Goal: Task Accomplishment & Management: Use online tool/utility

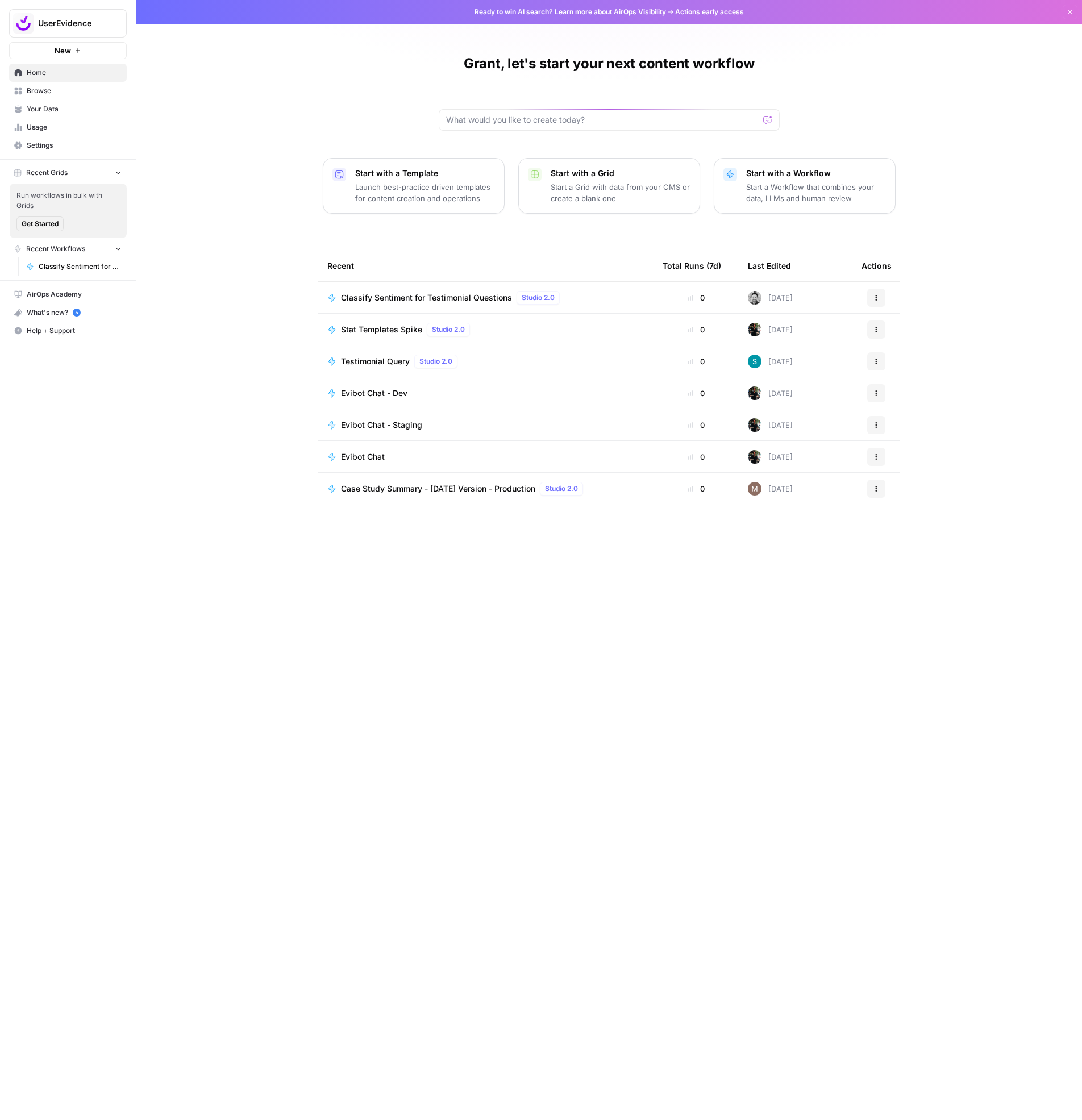
click at [376, 486] on span "Case Study Summary - [DATE] Version - Production" at bounding box center [438, 489] width 194 height 12
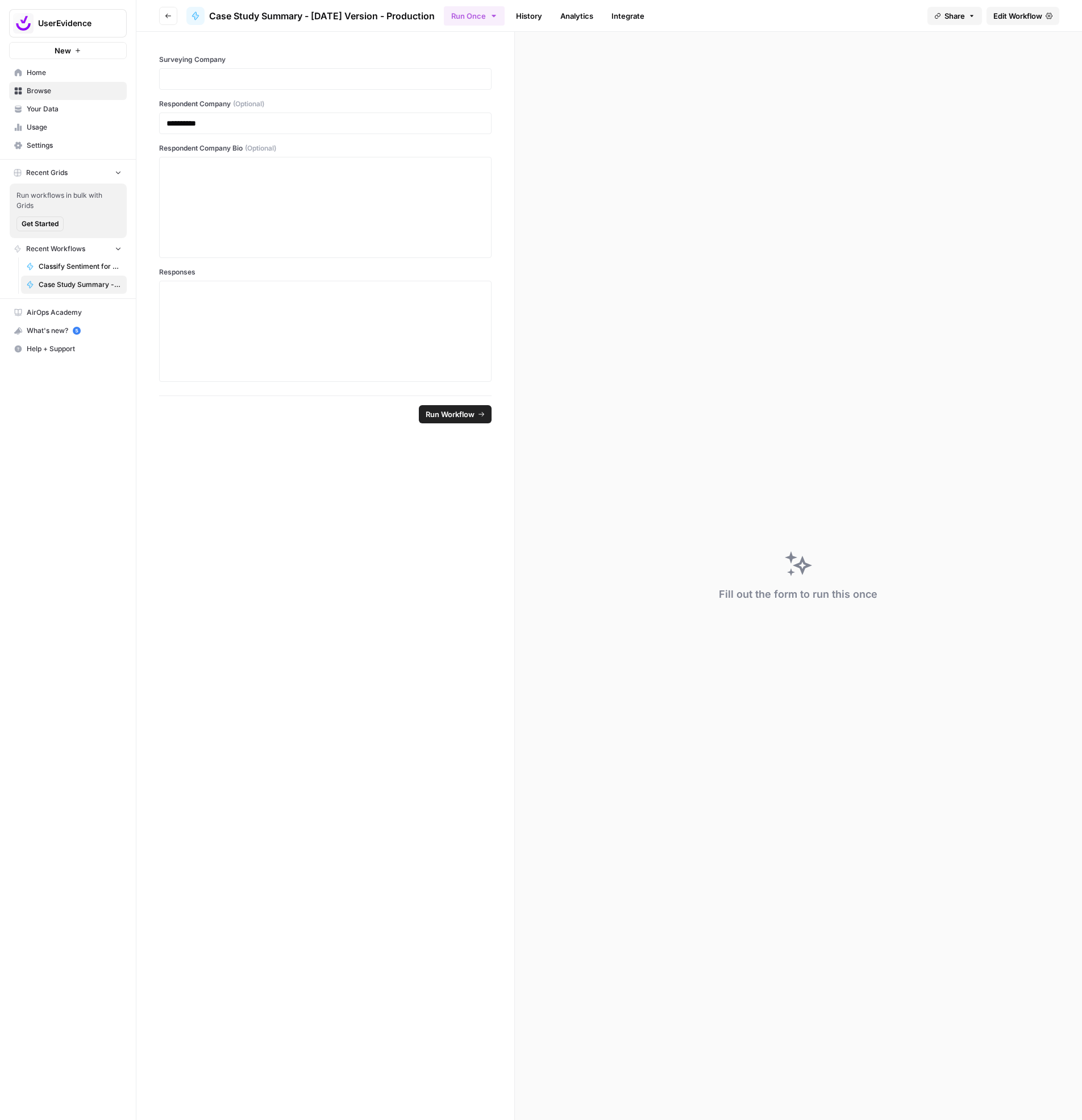
click at [169, 15] on icon "button" at bounding box center [168, 15] width 7 height 7
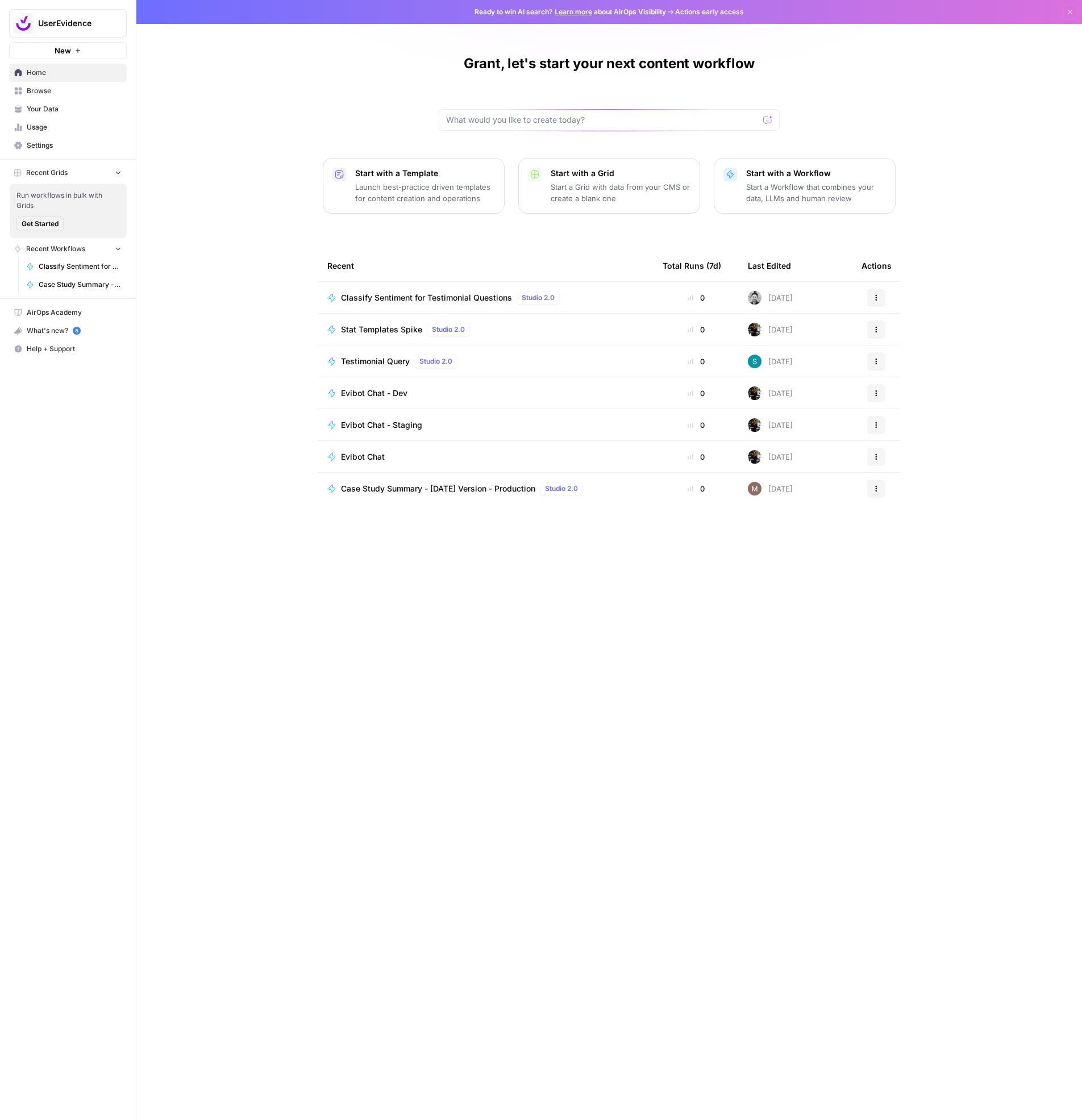
click at [623, 486] on div "Case Study Summary - [DATE] Version - Production Studio 2.0" at bounding box center [485, 489] width 317 height 14
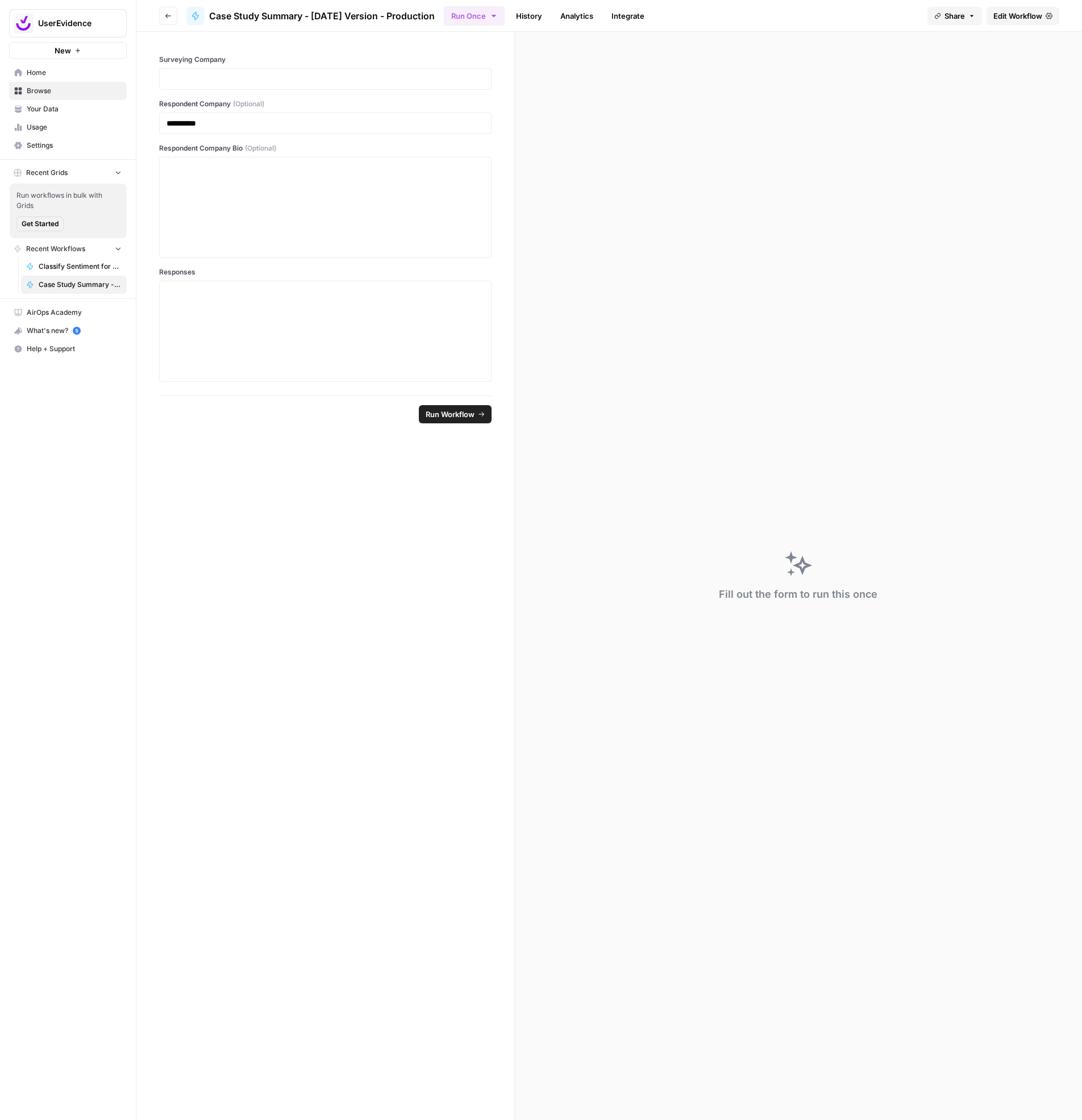
click at [545, 17] on link "History" at bounding box center [529, 15] width 40 height 18
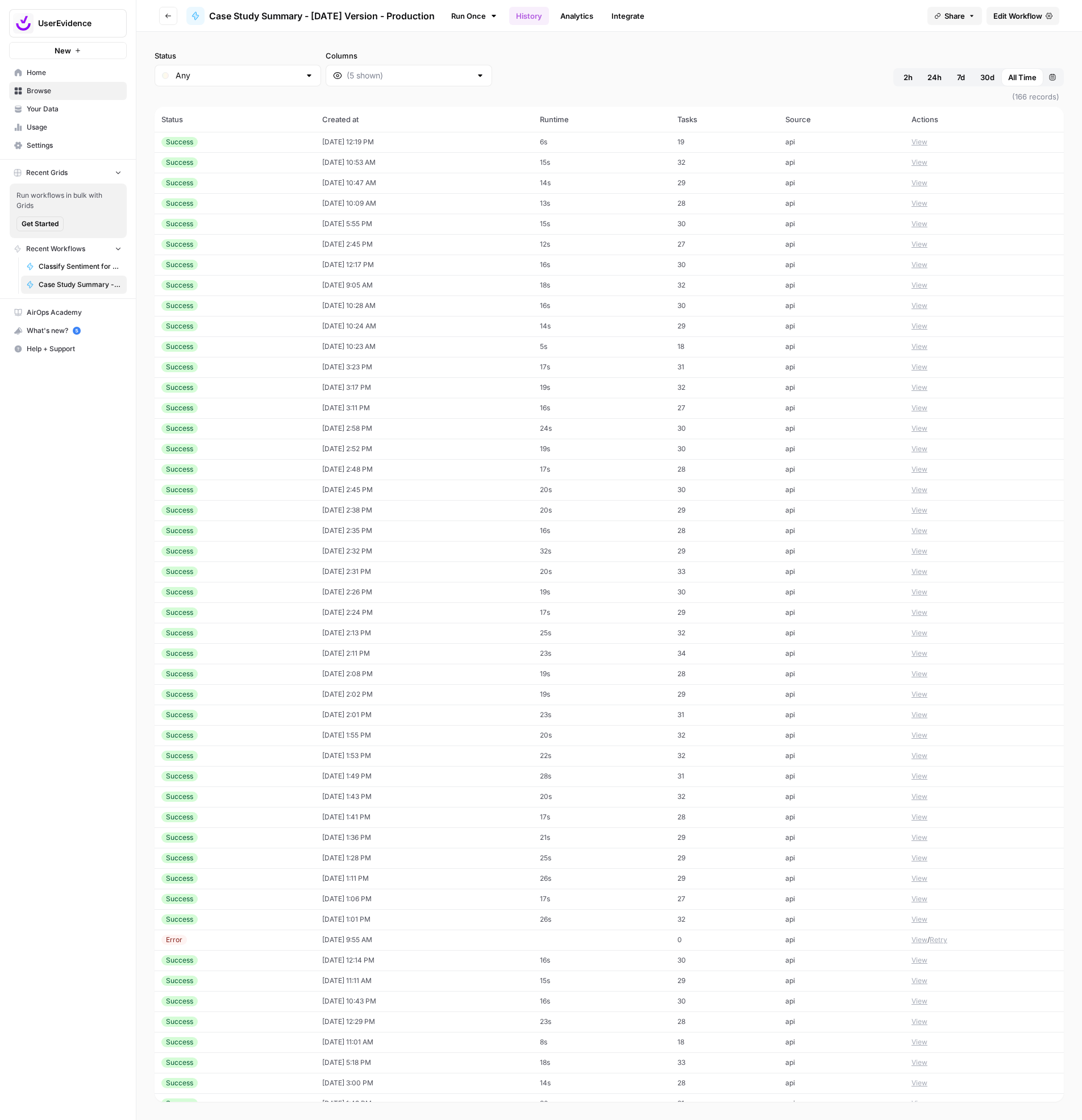
click at [912, 146] on td "View" at bounding box center [983, 142] width 159 height 20
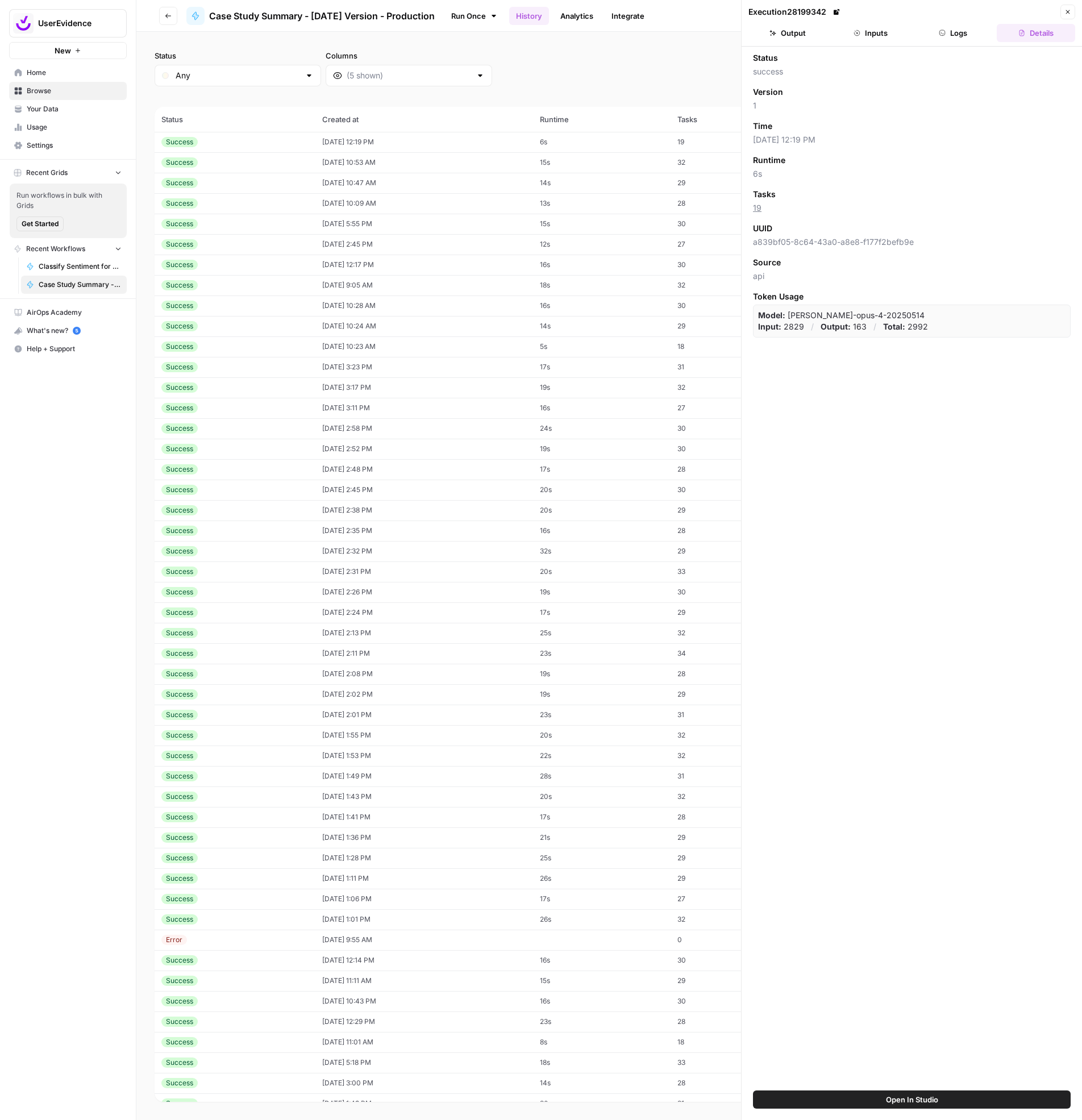
click at [776, 28] on button "Output" at bounding box center [787, 33] width 78 height 18
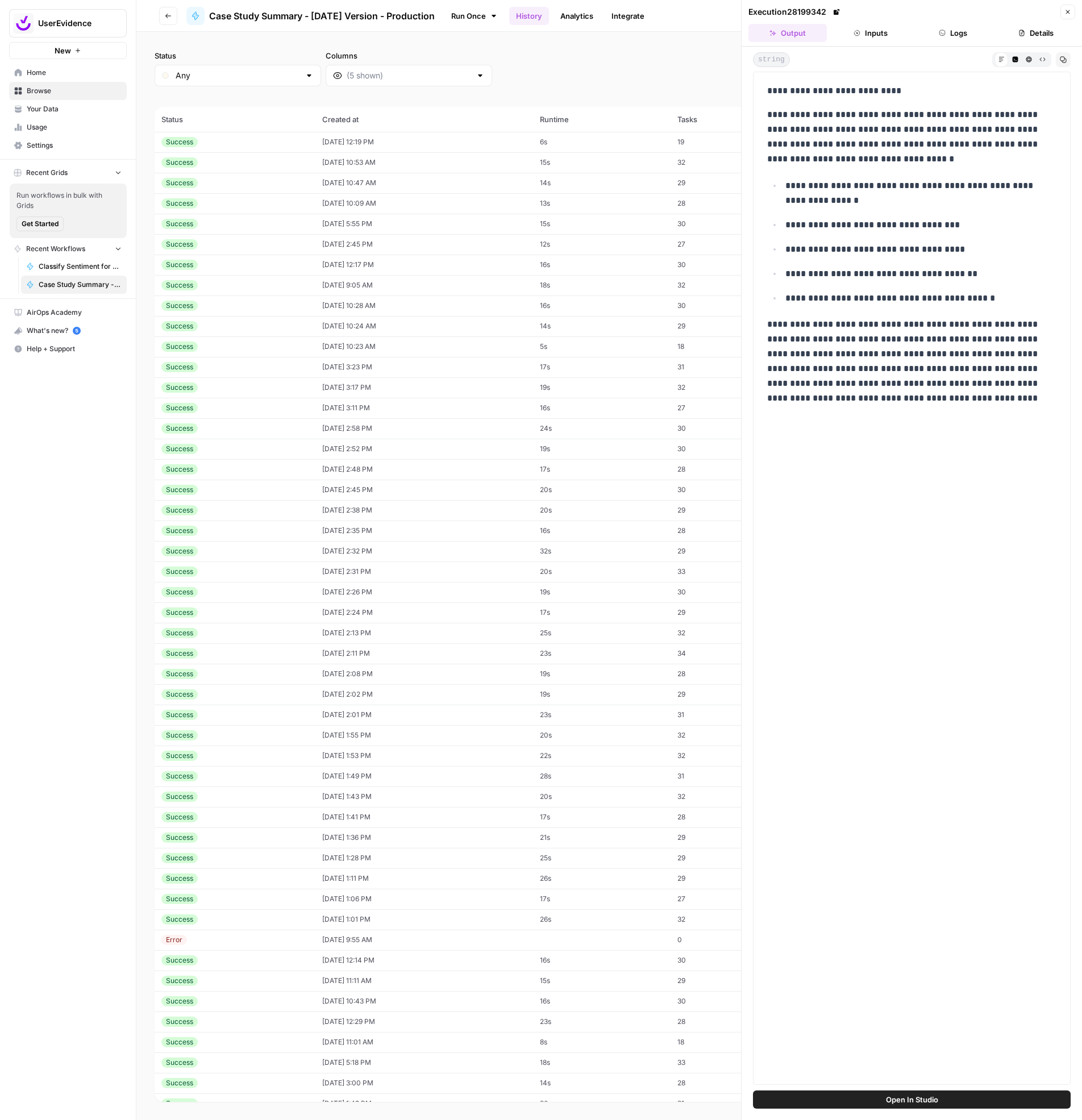
drag, startPoint x: 567, startPoint y: 165, endPoint x: 570, endPoint y: 171, distance: 6.7
click at [569, 169] on td "15s" at bounding box center [601, 163] width 137 height 20
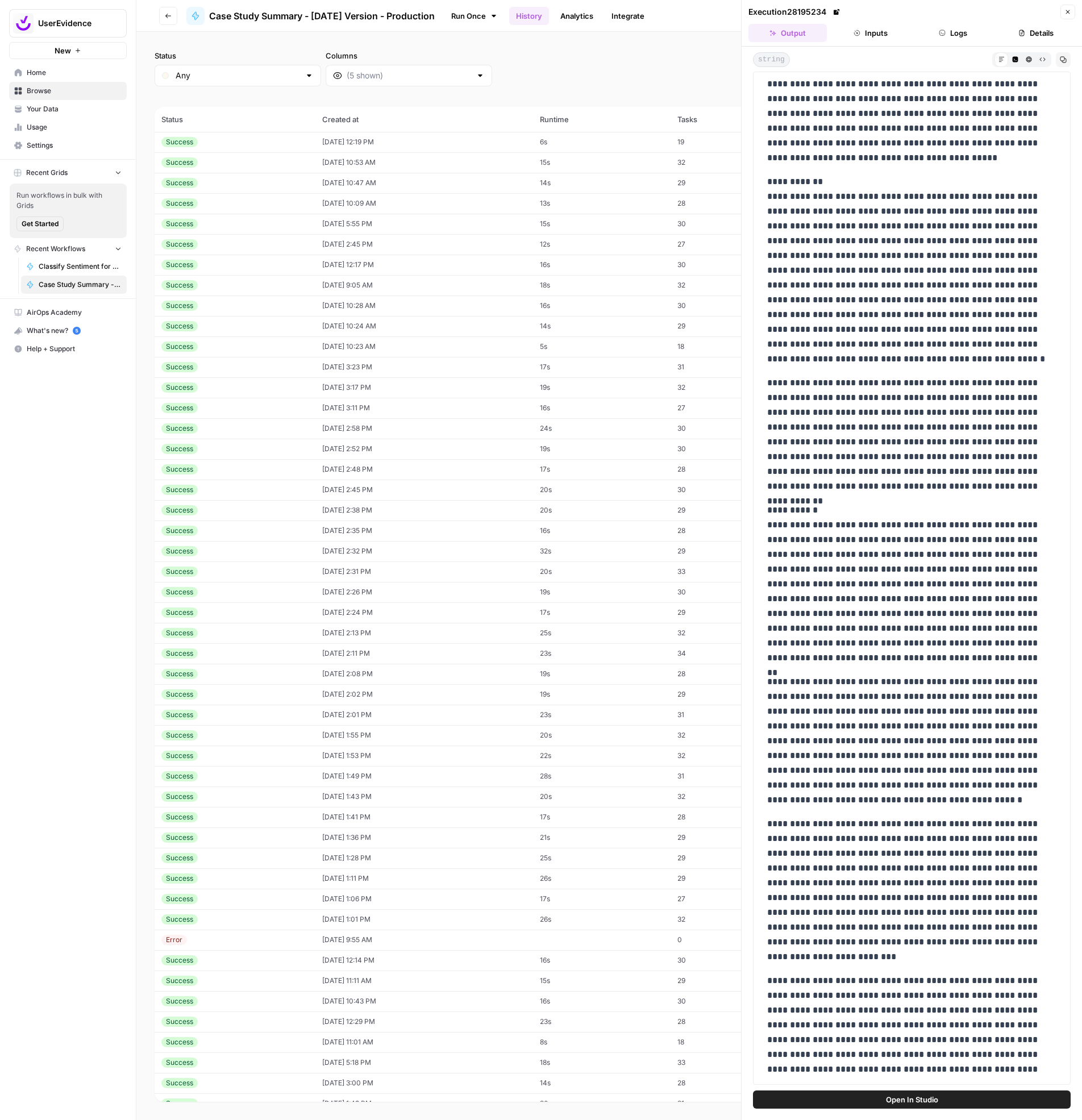
scroll to position [94, 0]
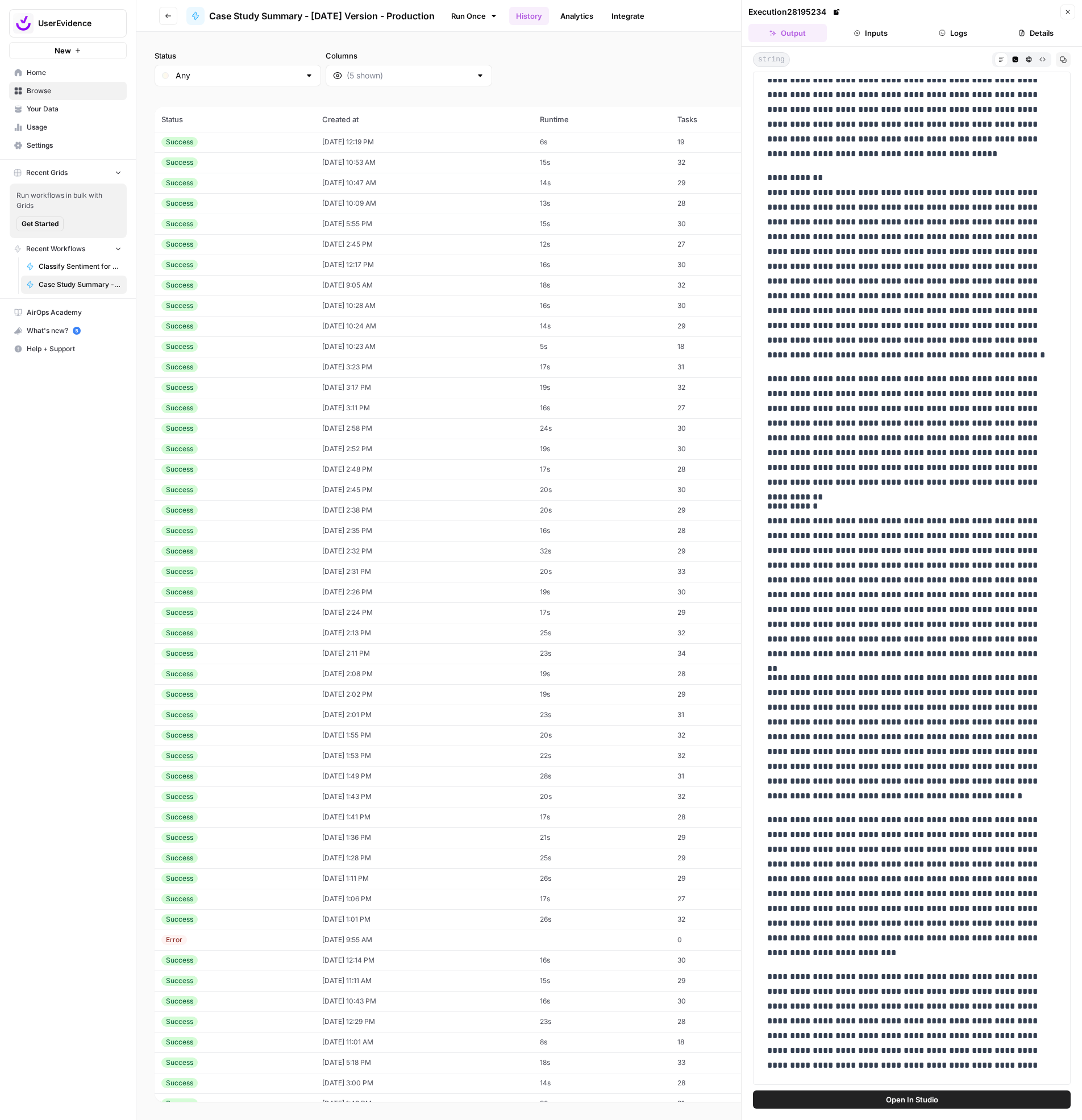
click at [380, 321] on td "[DATE] 10:24 AM" at bounding box center [425, 326] width 218 height 20
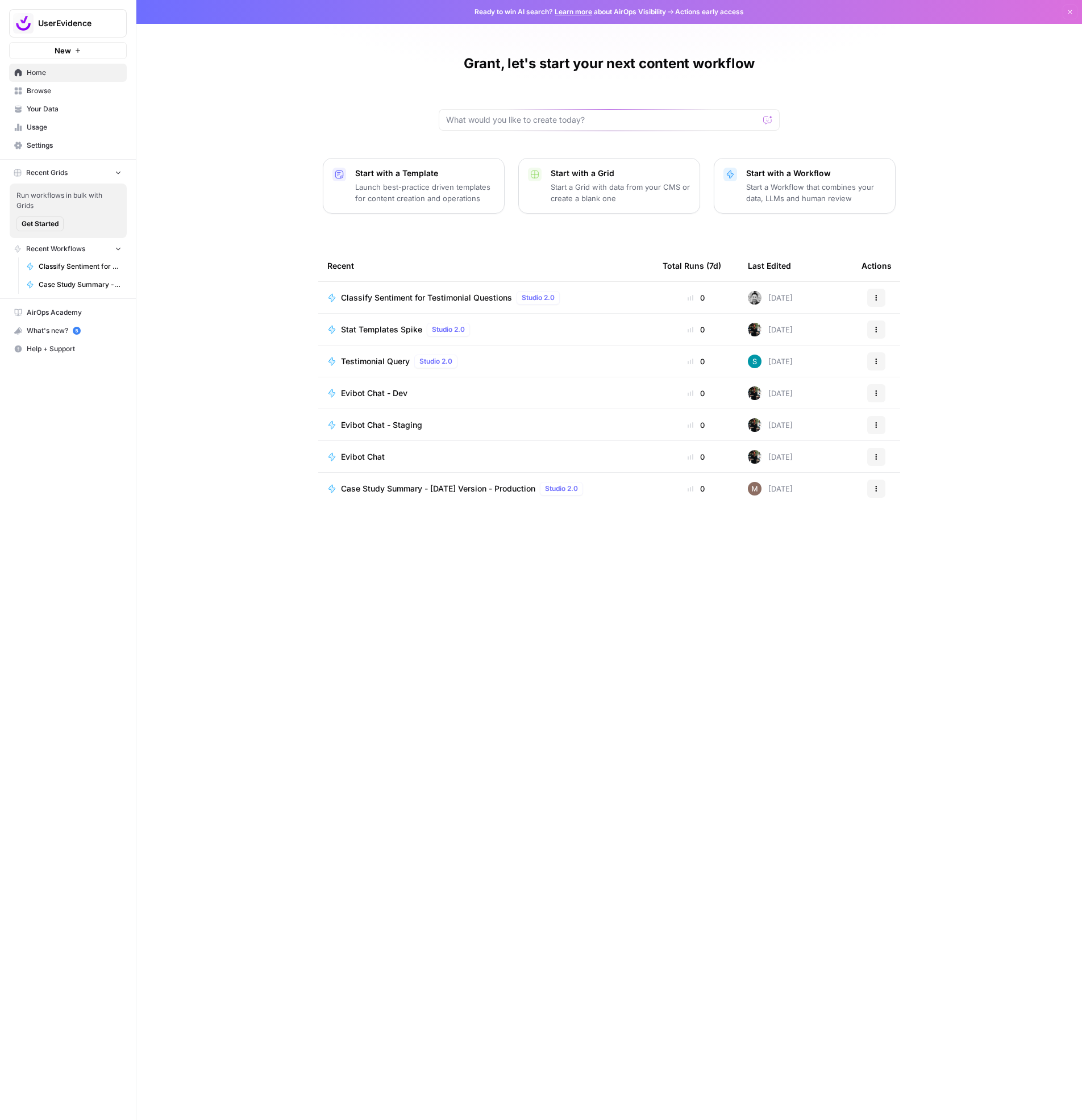
click at [61, 110] on span "Your Data" at bounding box center [74, 109] width 95 height 10
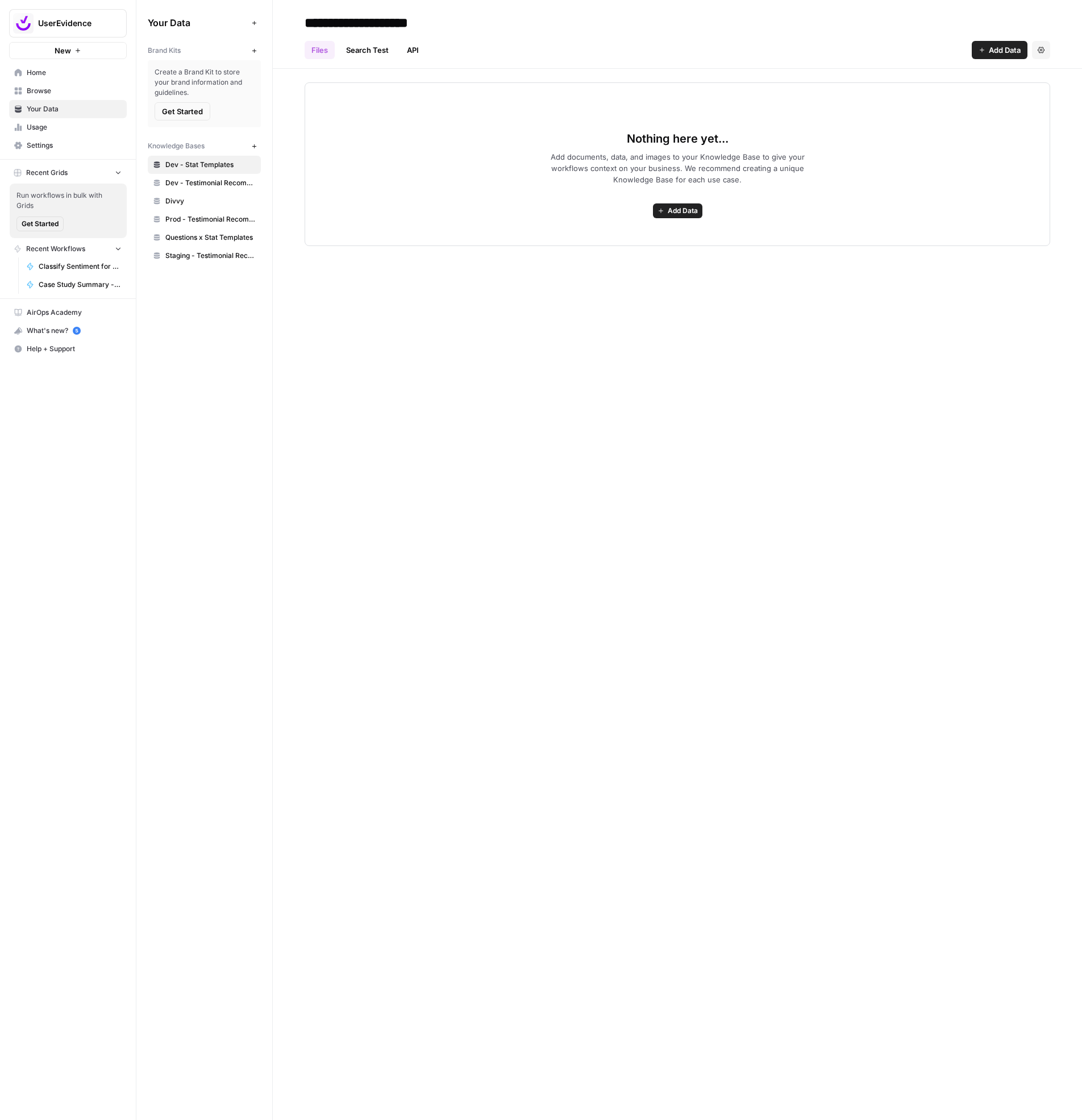
click at [24, 75] on link "Home" at bounding box center [68, 73] width 118 height 18
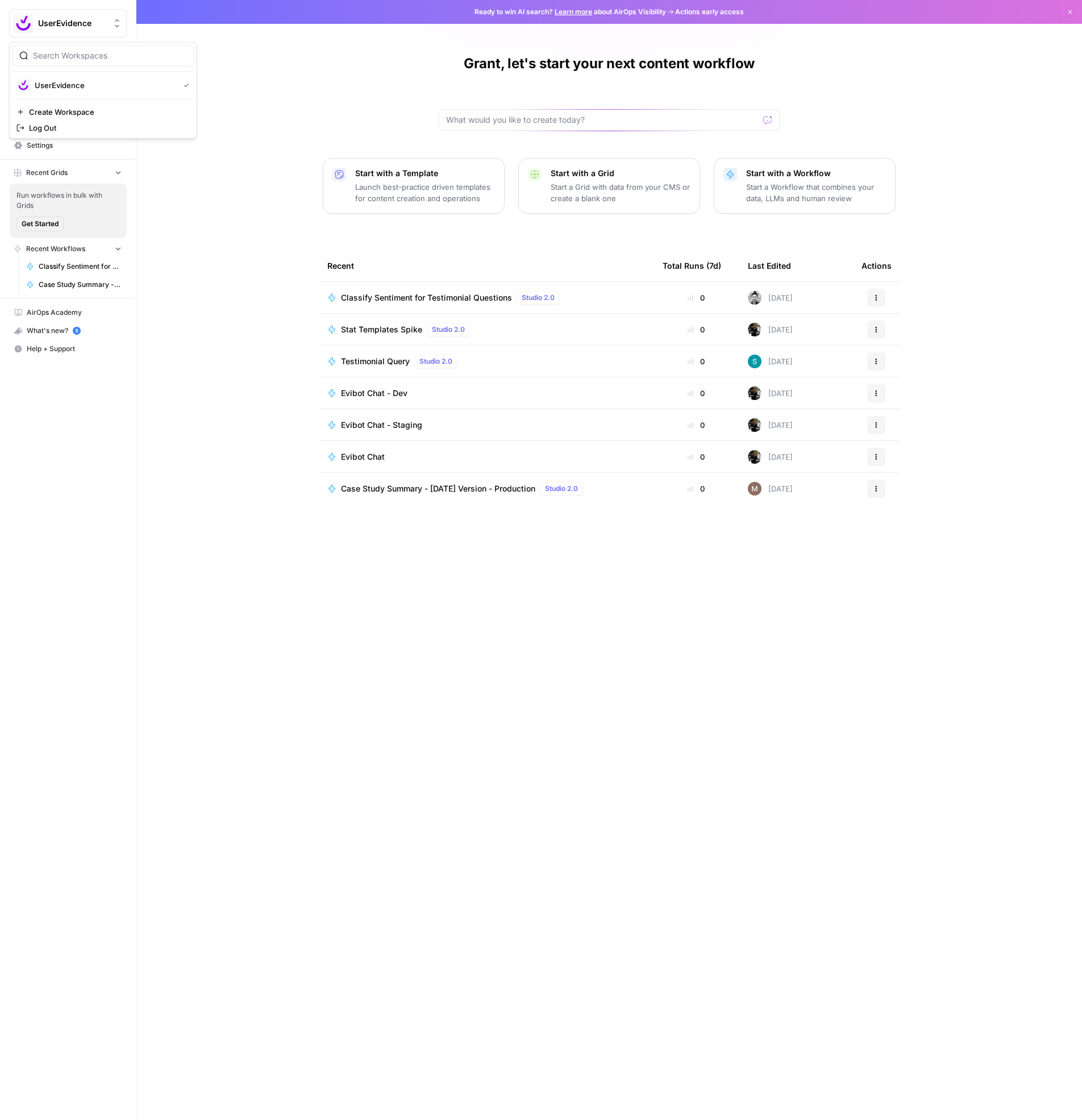
click at [91, 28] on span "UserEvidence" at bounding box center [72, 23] width 69 height 12
click at [292, 88] on div "Grant, let's start your next content workflow Start with a Template Launch best…" at bounding box center [609, 560] width 946 height 1120
click at [389, 491] on span "Case Study Summary - [DATE] Version - Production" at bounding box center [438, 489] width 194 height 12
click at [45, 93] on span "Browse" at bounding box center [74, 91] width 95 height 10
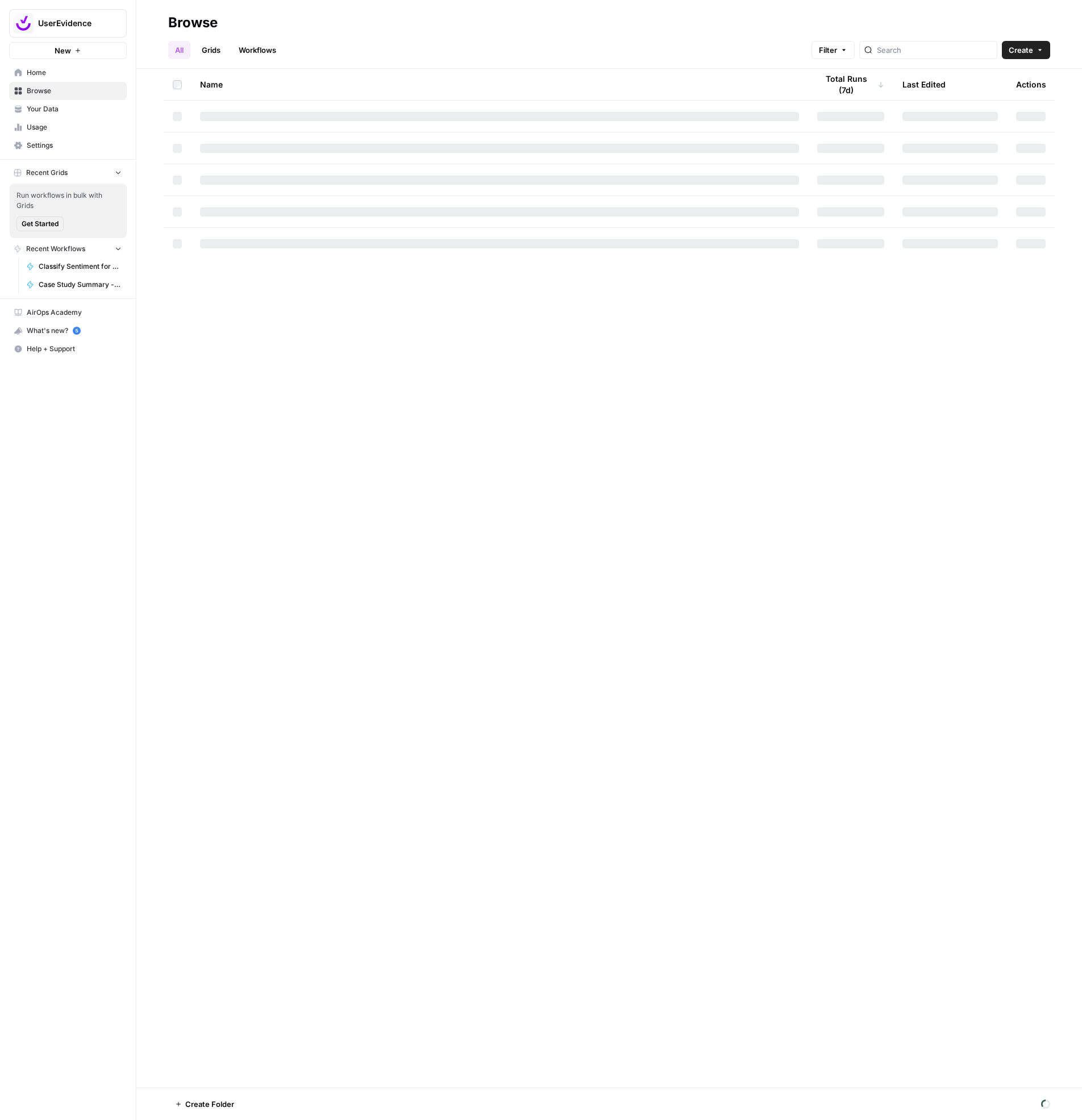
click at [266, 49] on link "Workflows" at bounding box center [257, 49] width 51 height 18
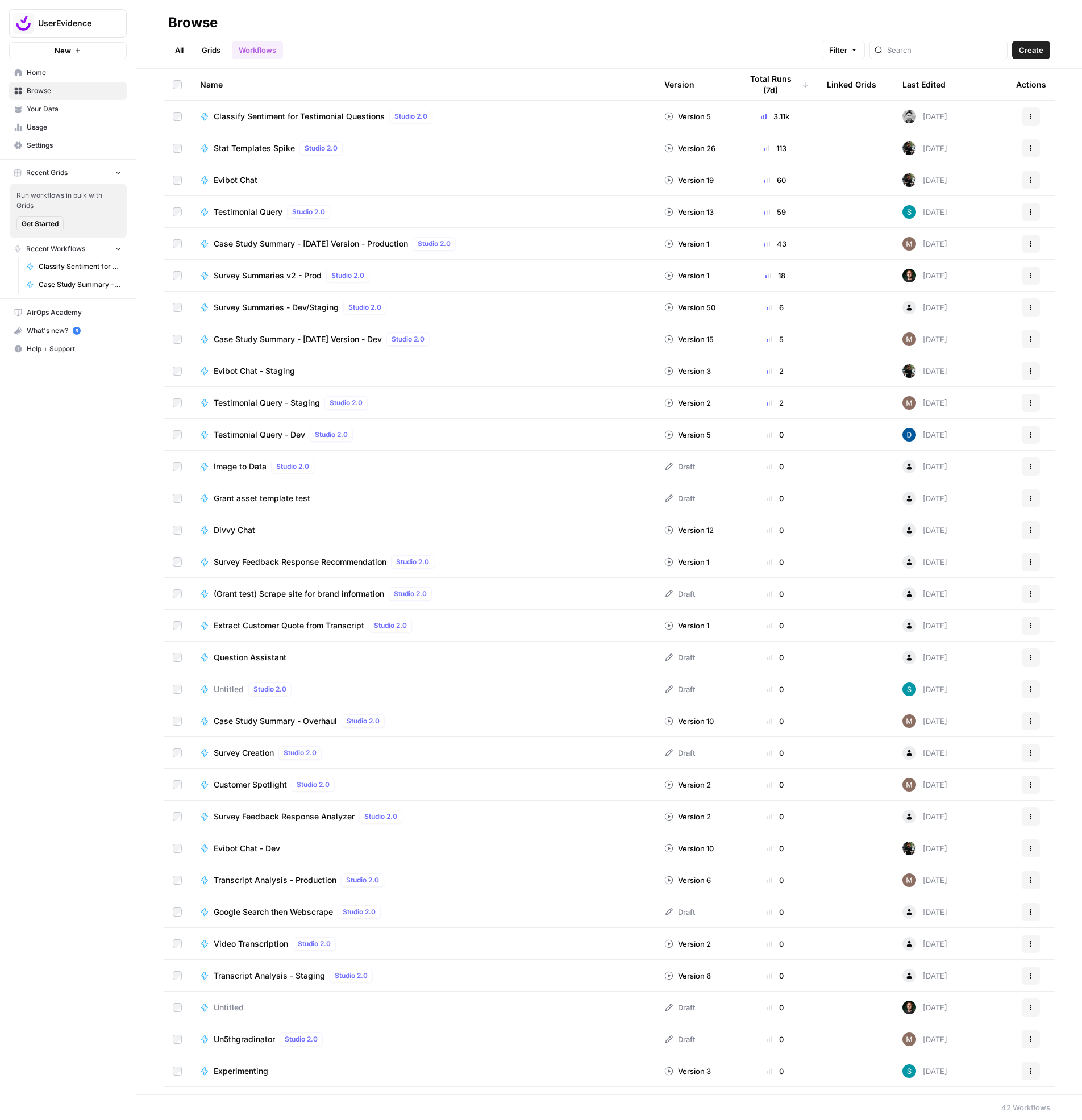
drag, startPoint x: 98, startPoint y: 510, endPoint x: 85, endPoint y: 518, distance: 15.3
click at [97, 510] on div "UserEvidence New Home Browse Your Data Usage Settings Recent Grids Run workflow…" at bounding box center [67, 560] width 136 height 1120
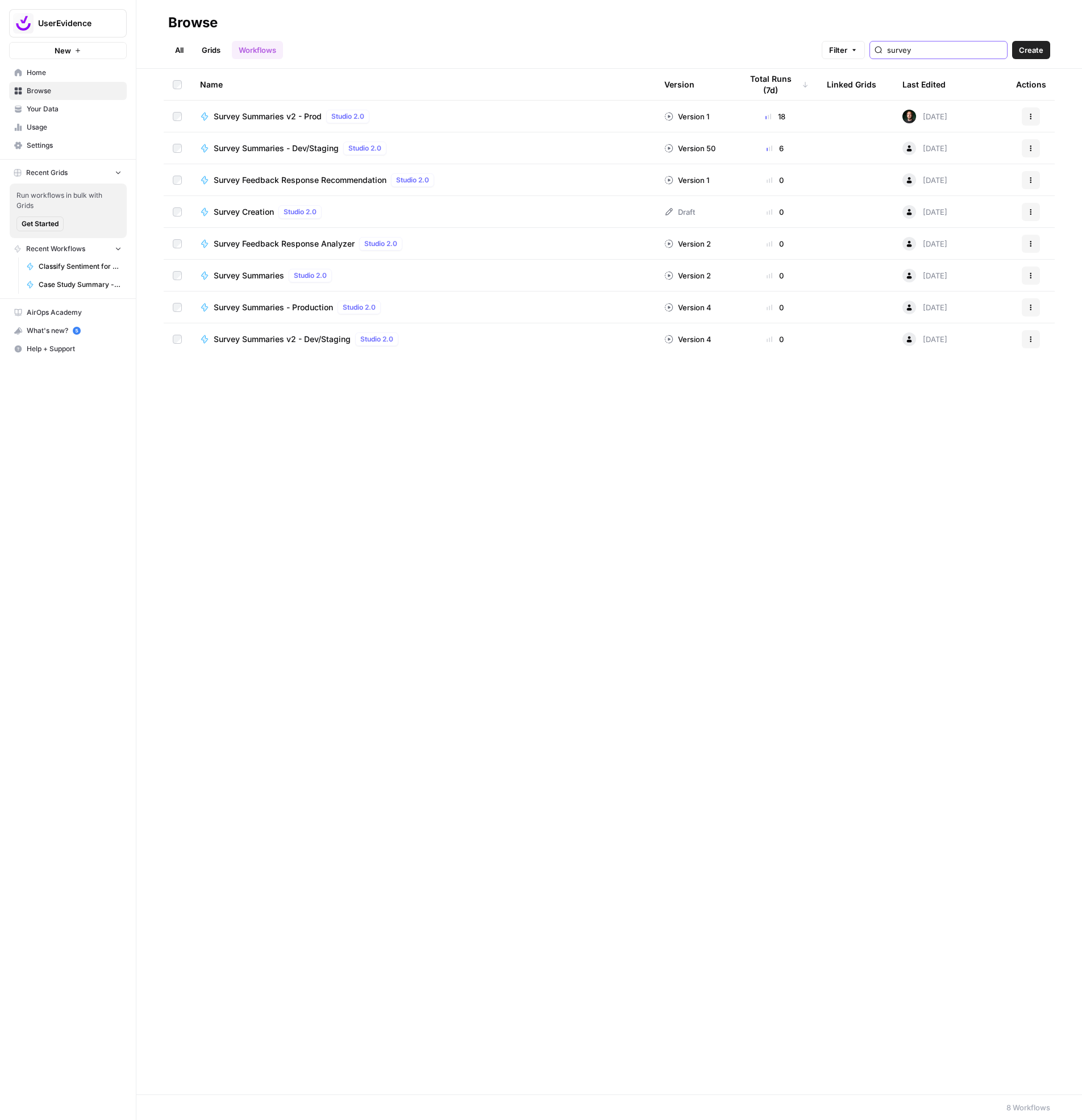
type input "survey"
click at [237, 117] on span "Survey Summaries v2 - Prod" at bounding box center [267, 117] width 108 height 12
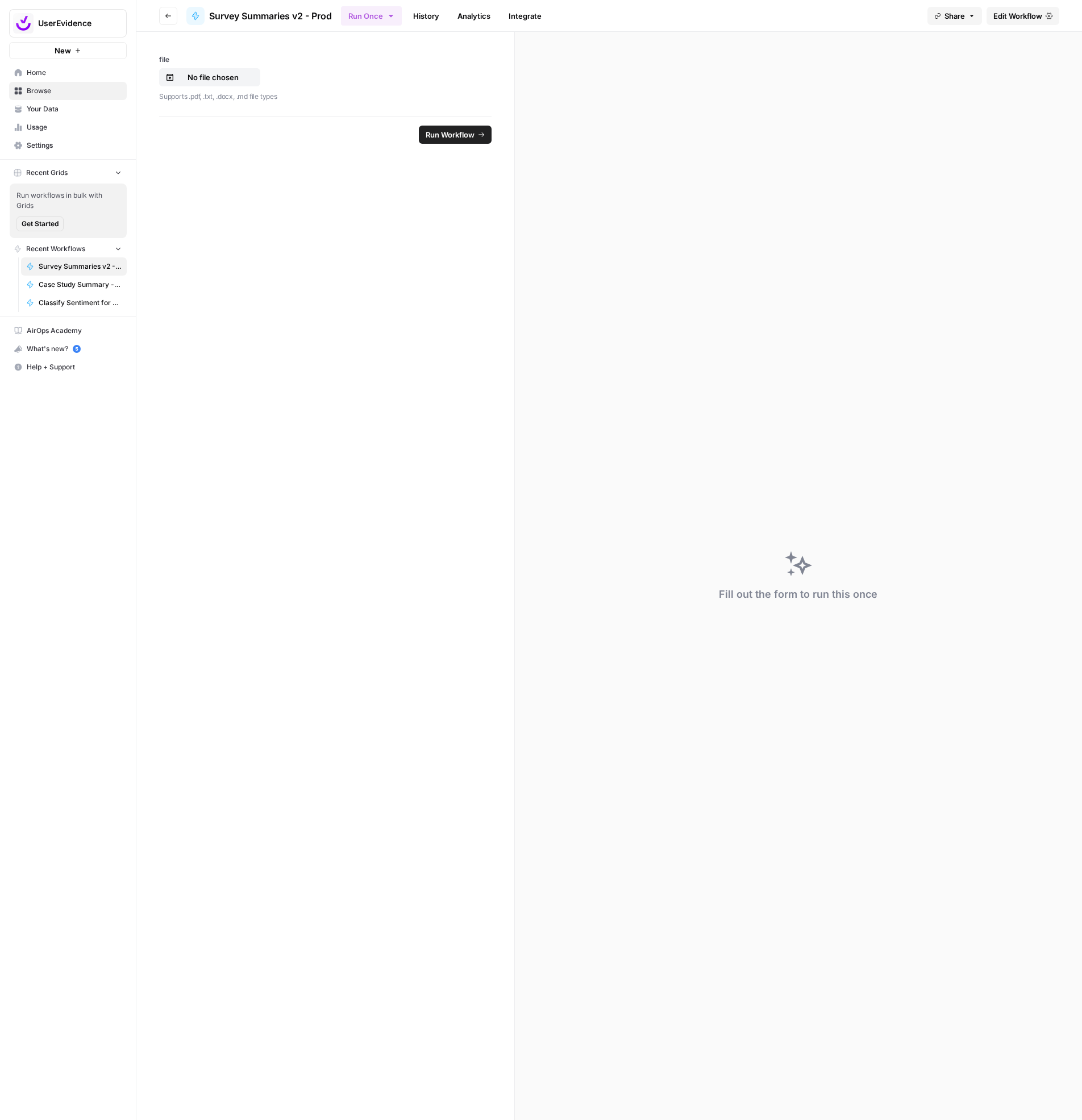
click at [427, 17] on link "History" at bounding box center [426, 15] width 40 height 18
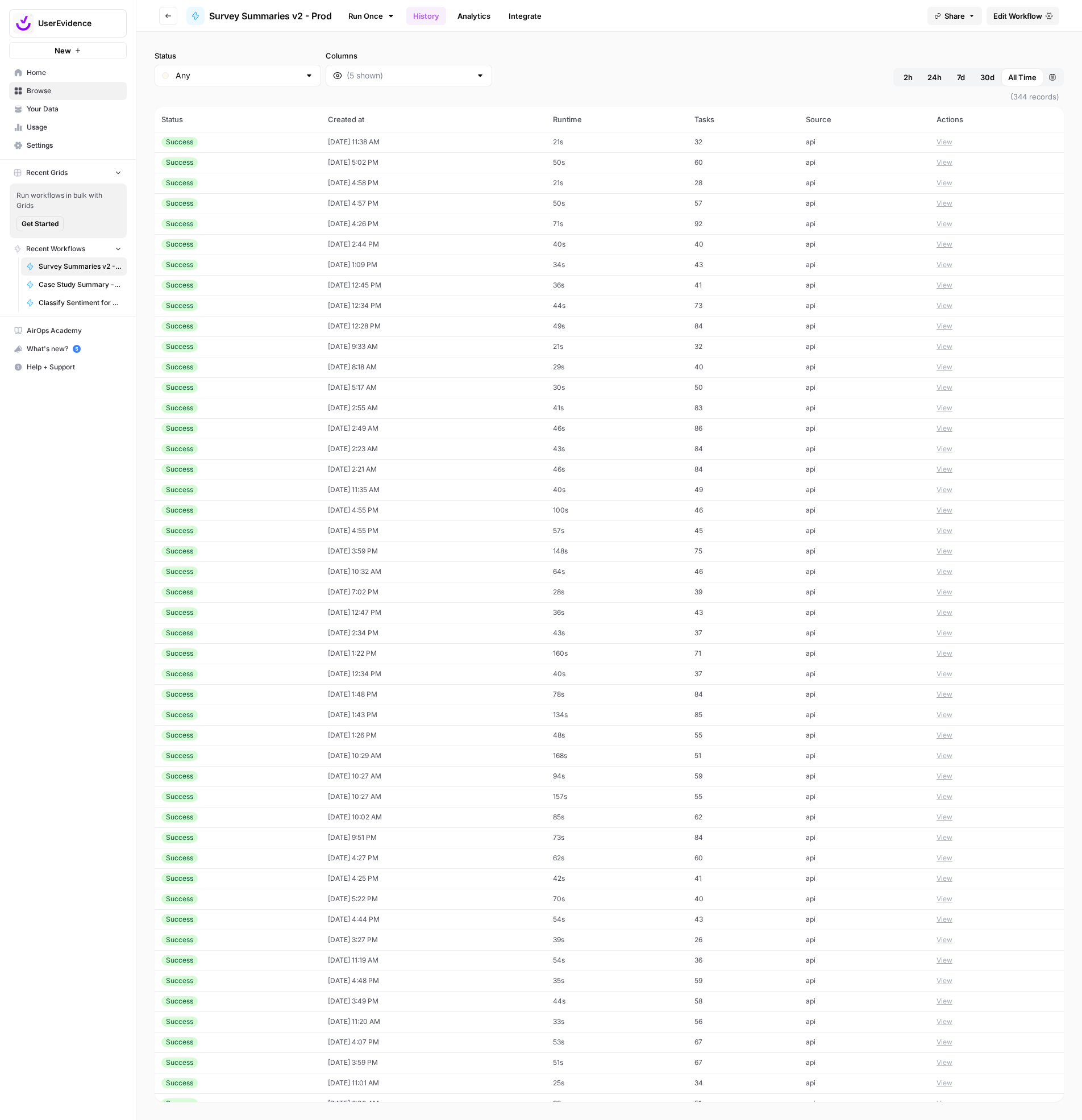
click at [939, 142] on button "View" at bounding box center [944, 142] width 16 height 10
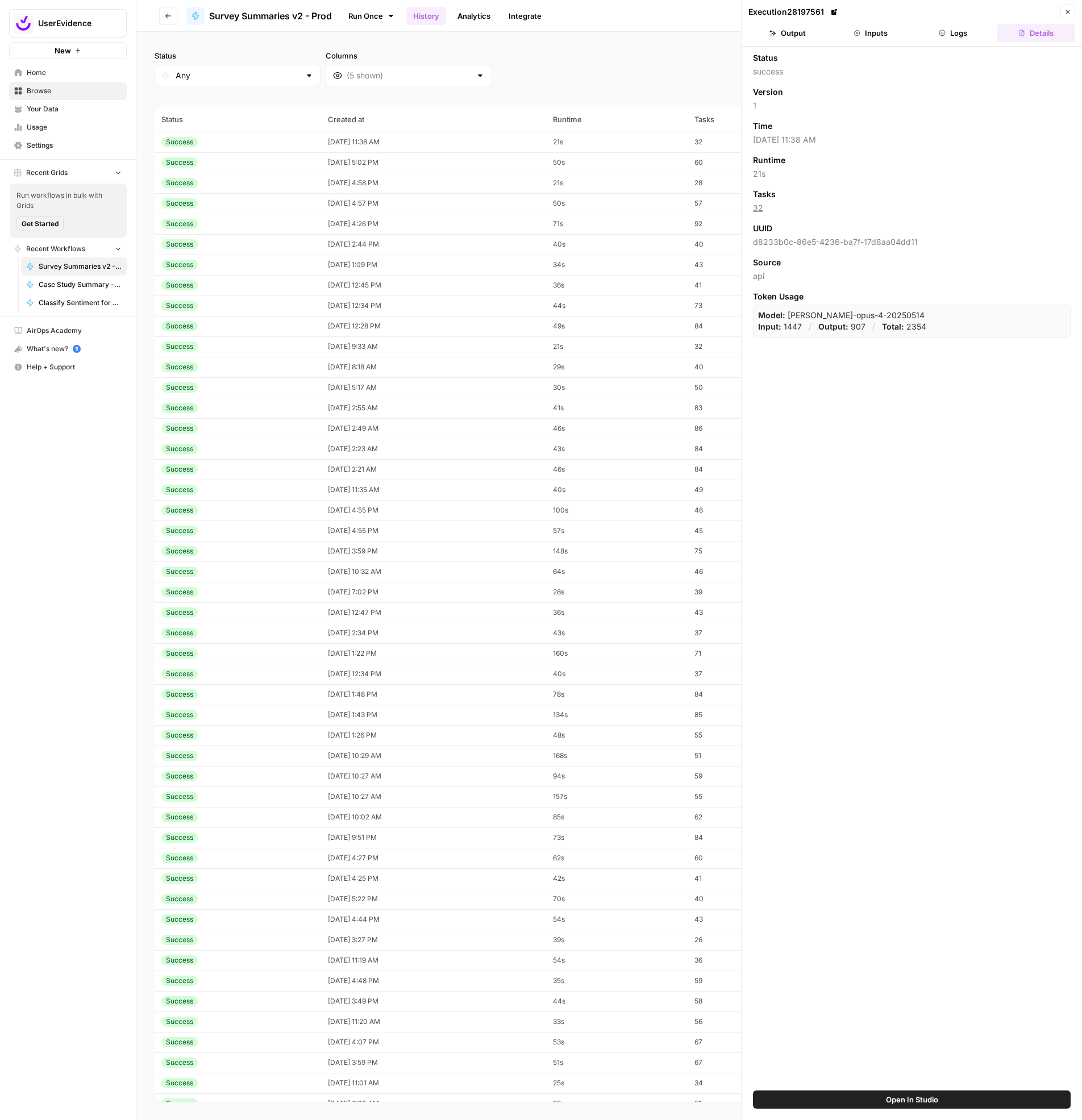
click at [792, 33] on button "Output" at bounding box center [787, 33] width 78 height 18
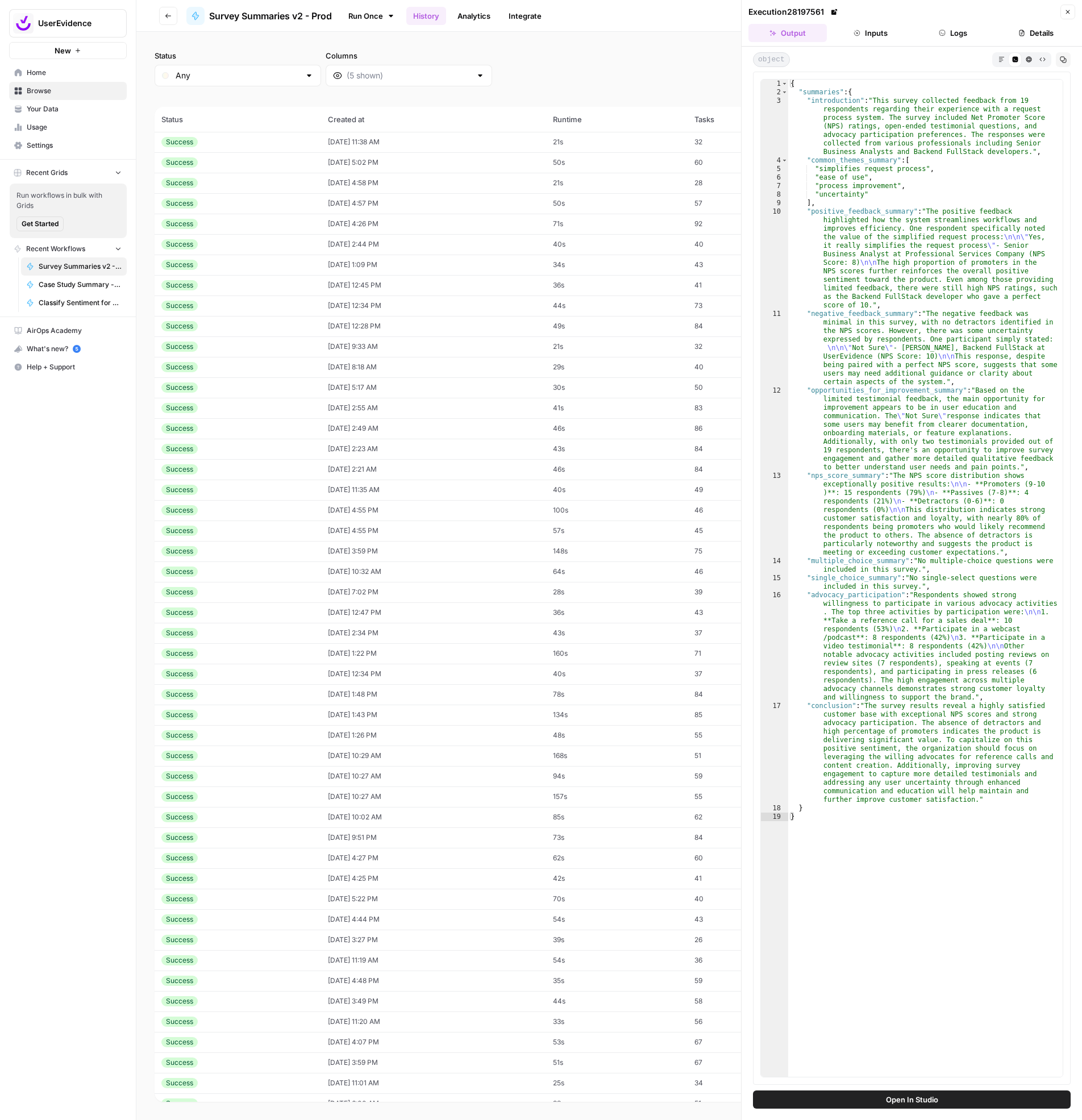
click at [398, 166] on td "[DATE] 5:02 PM" at bounding box center [433, 163] width 225 height 20
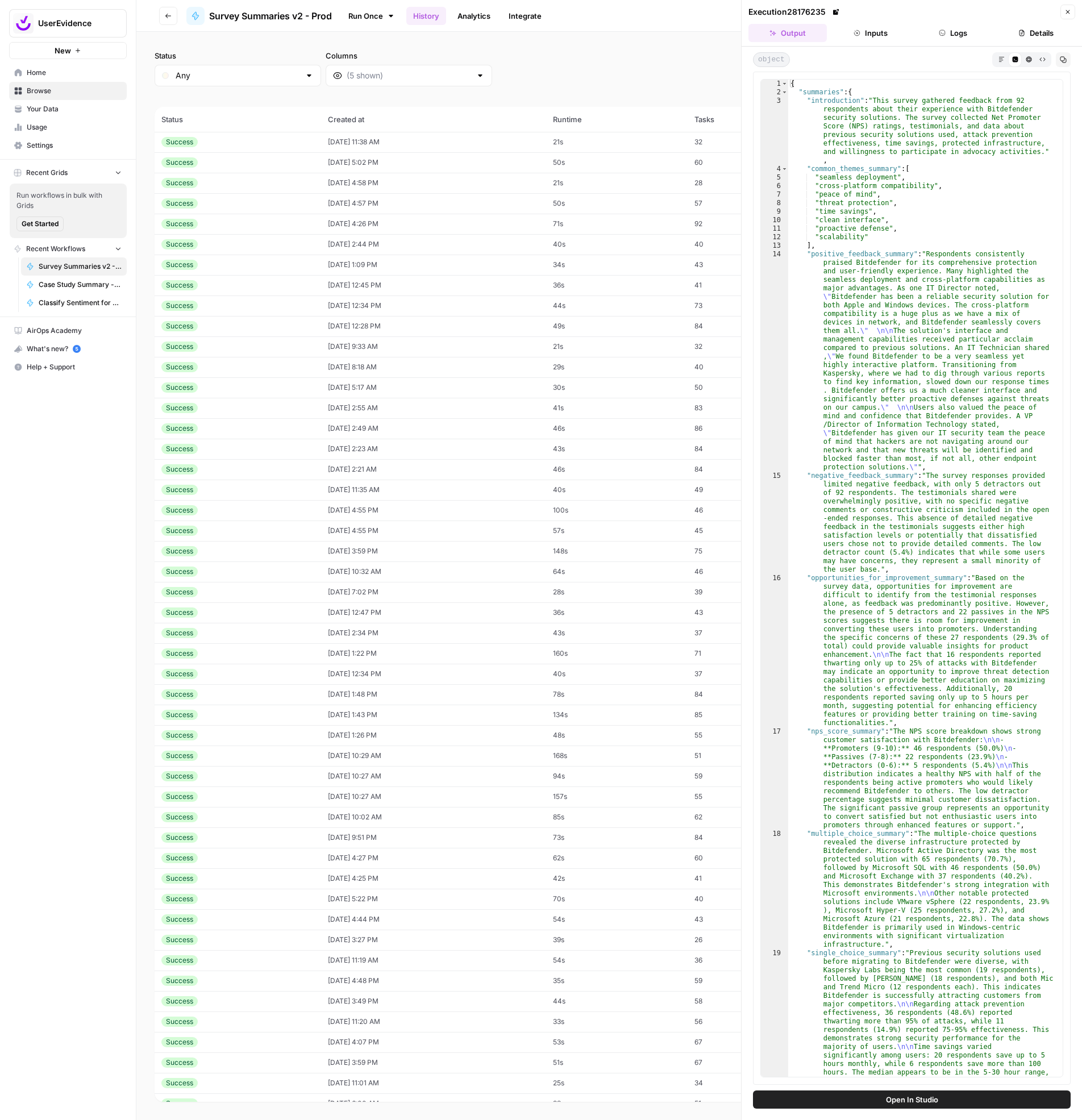
click at [408, 187] on td "[DATE] 4:58 PM" at bounding box center [433, 183] width 225 height 20
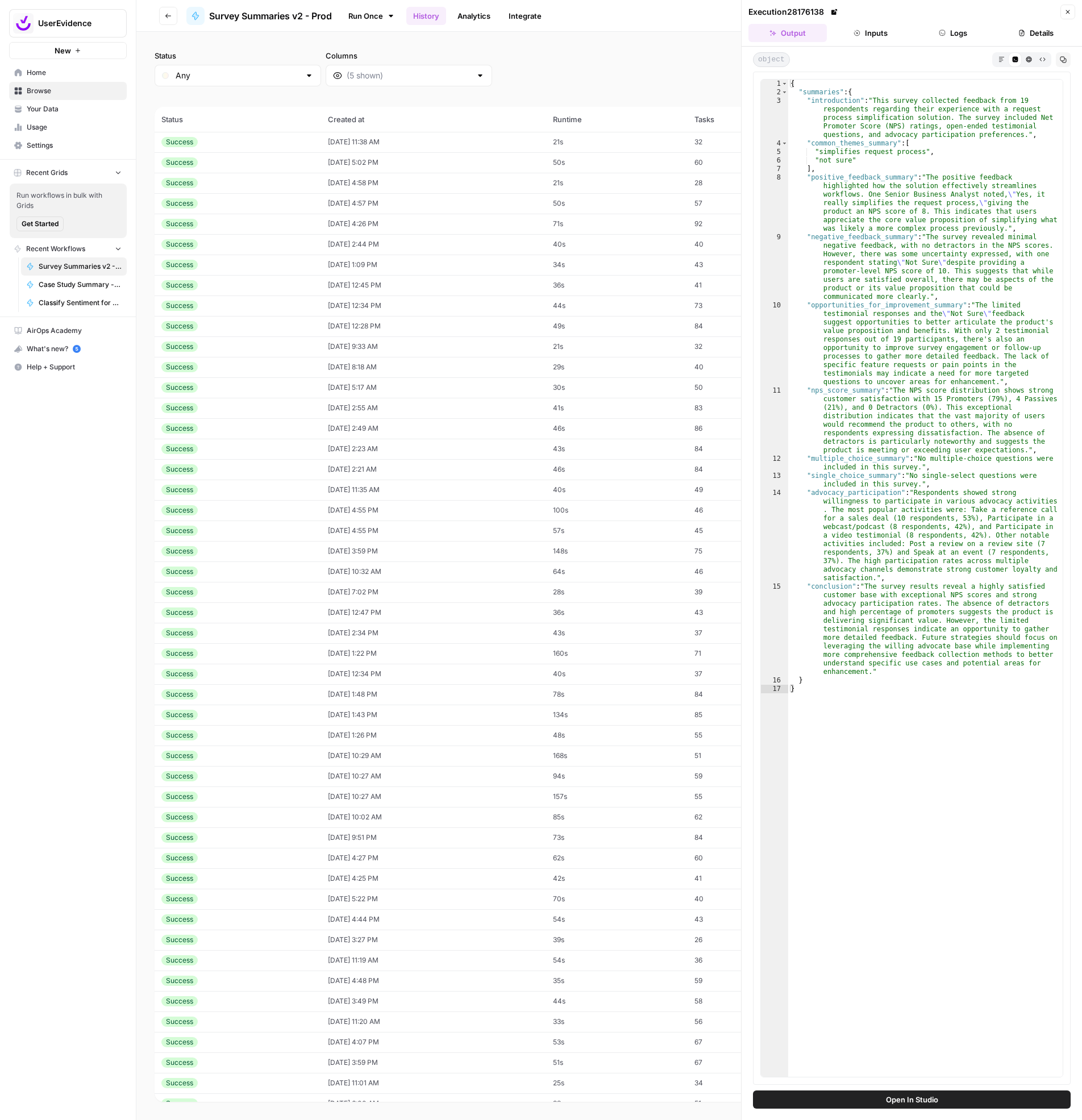
click at [393, 225] on td "[DATE] 4:26 PM" at bounding box center [433, 224] width 225 height 20
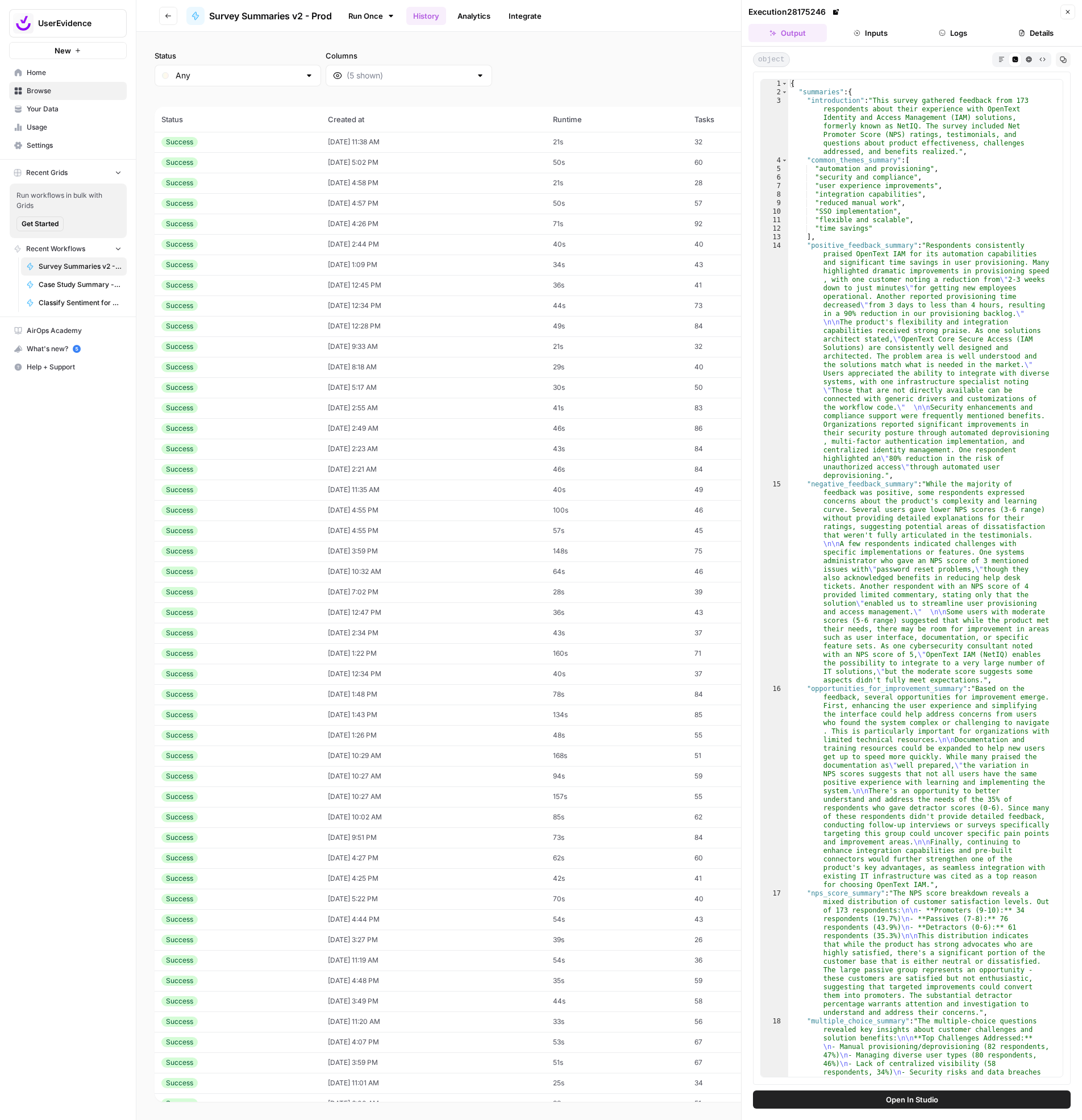
click at [401, 250] on td "[DATE] 2:44 PM" at bounding box center [433, 245] width 225 height 20
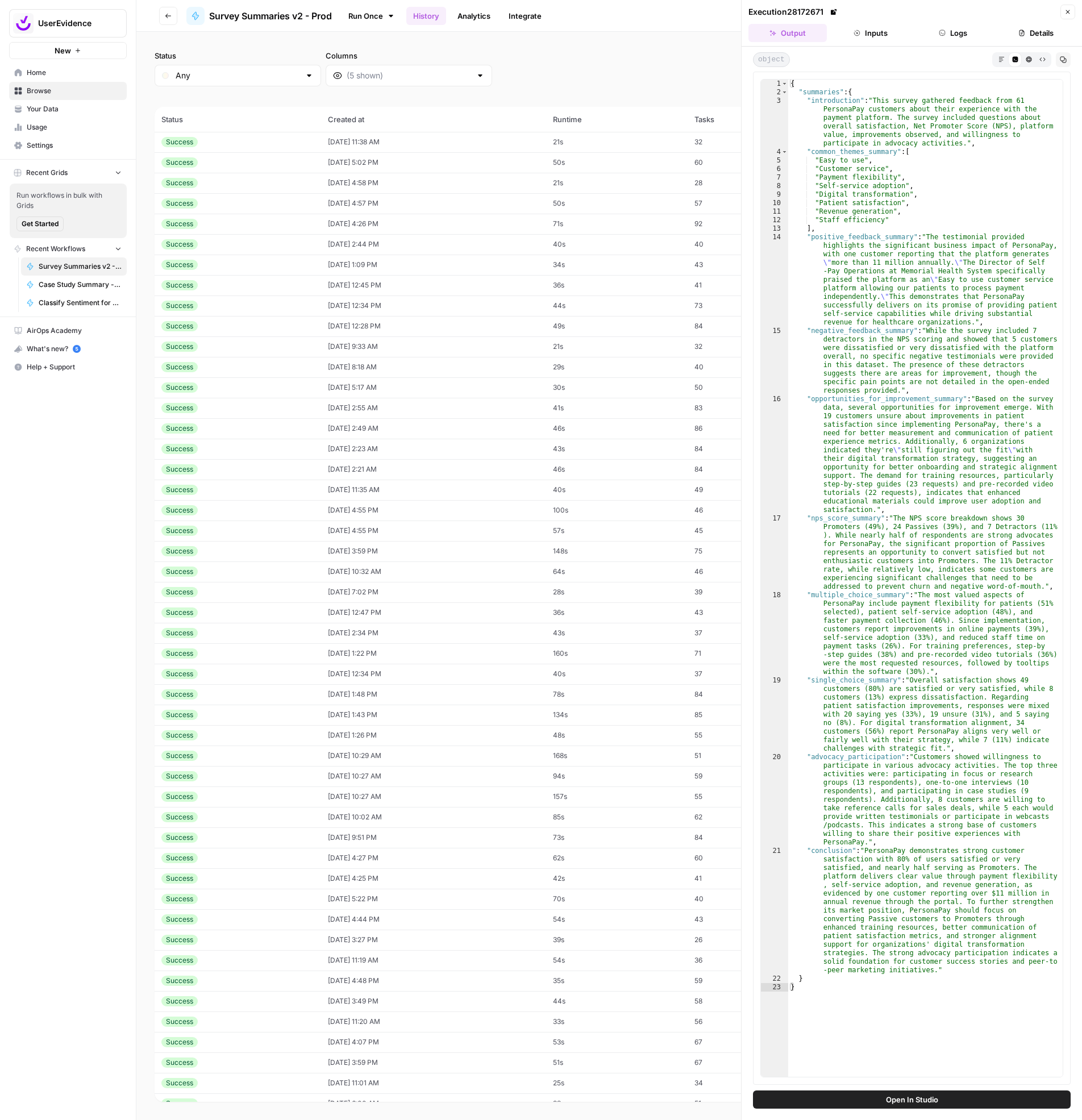
click at [403, 270] on td "[DATE] 1:09 PM" at bounding box center [433, 265] width 225 height 20
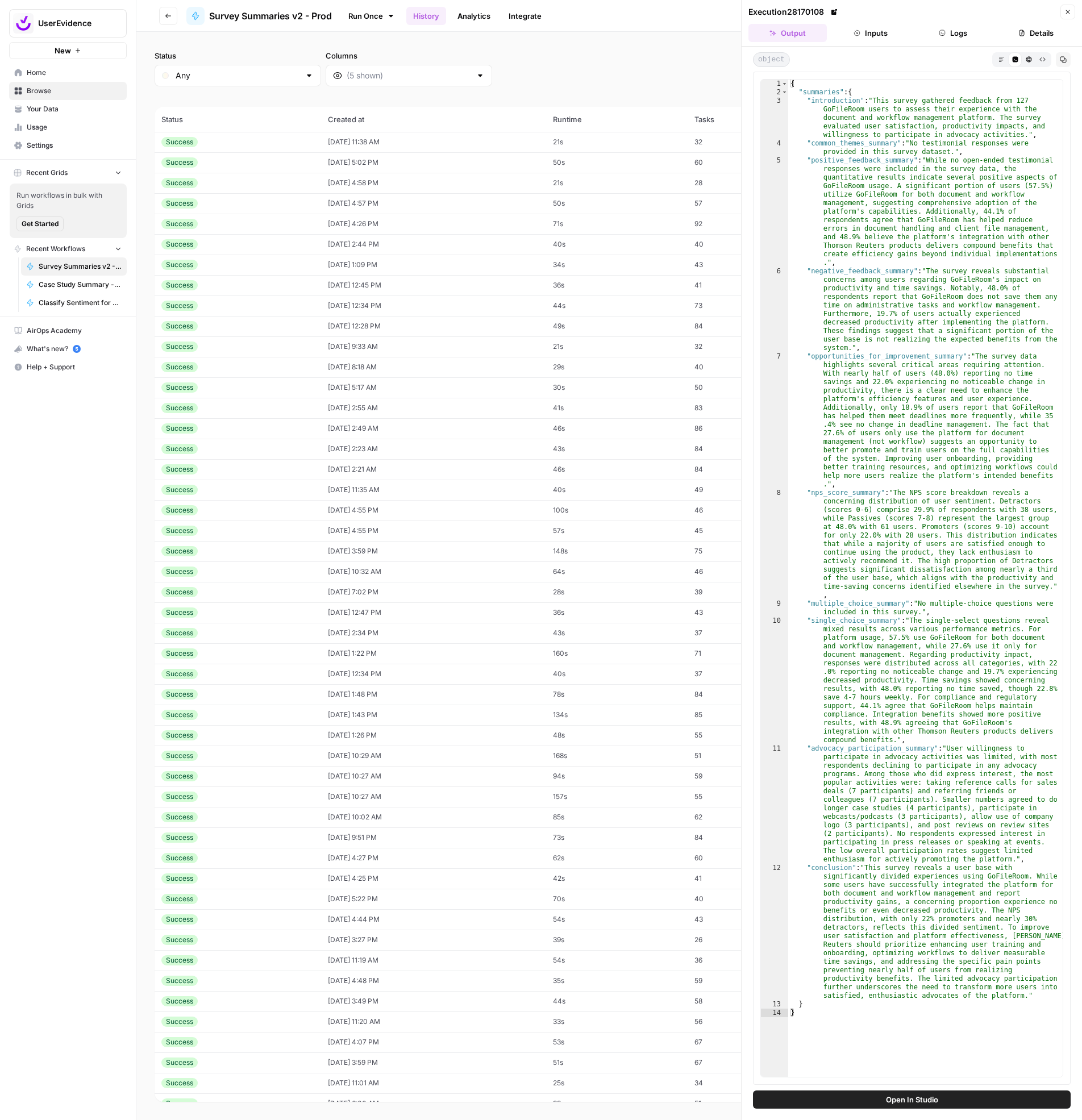
click at [409, 303] on td "[DATE] 12:34 PM" at bounding box center [433, 306] width 225 height 20
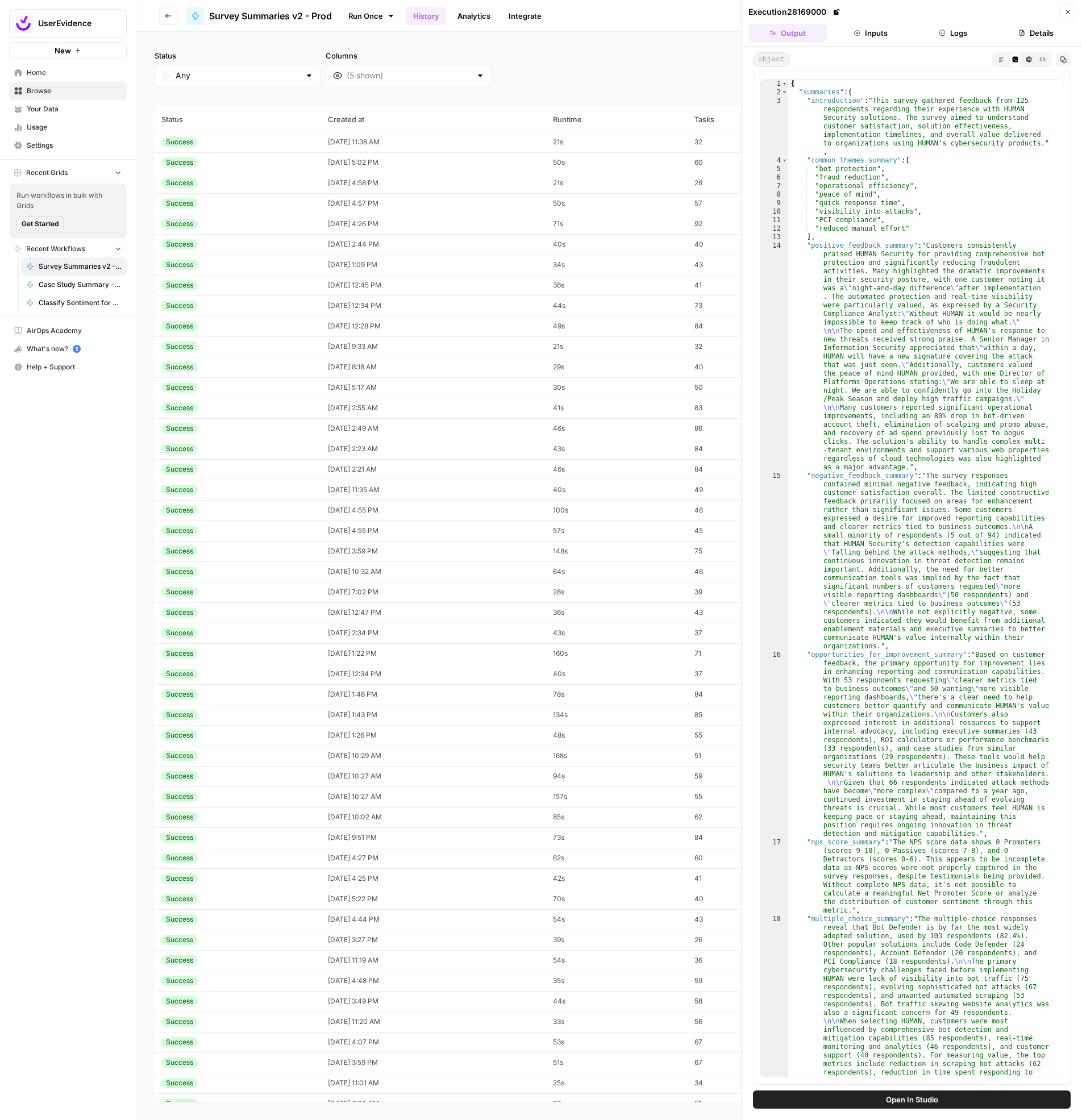
click at [409, 265] on td "[DATE] 1:09 PM" at bounding box center [433, 265] width 225 height 20
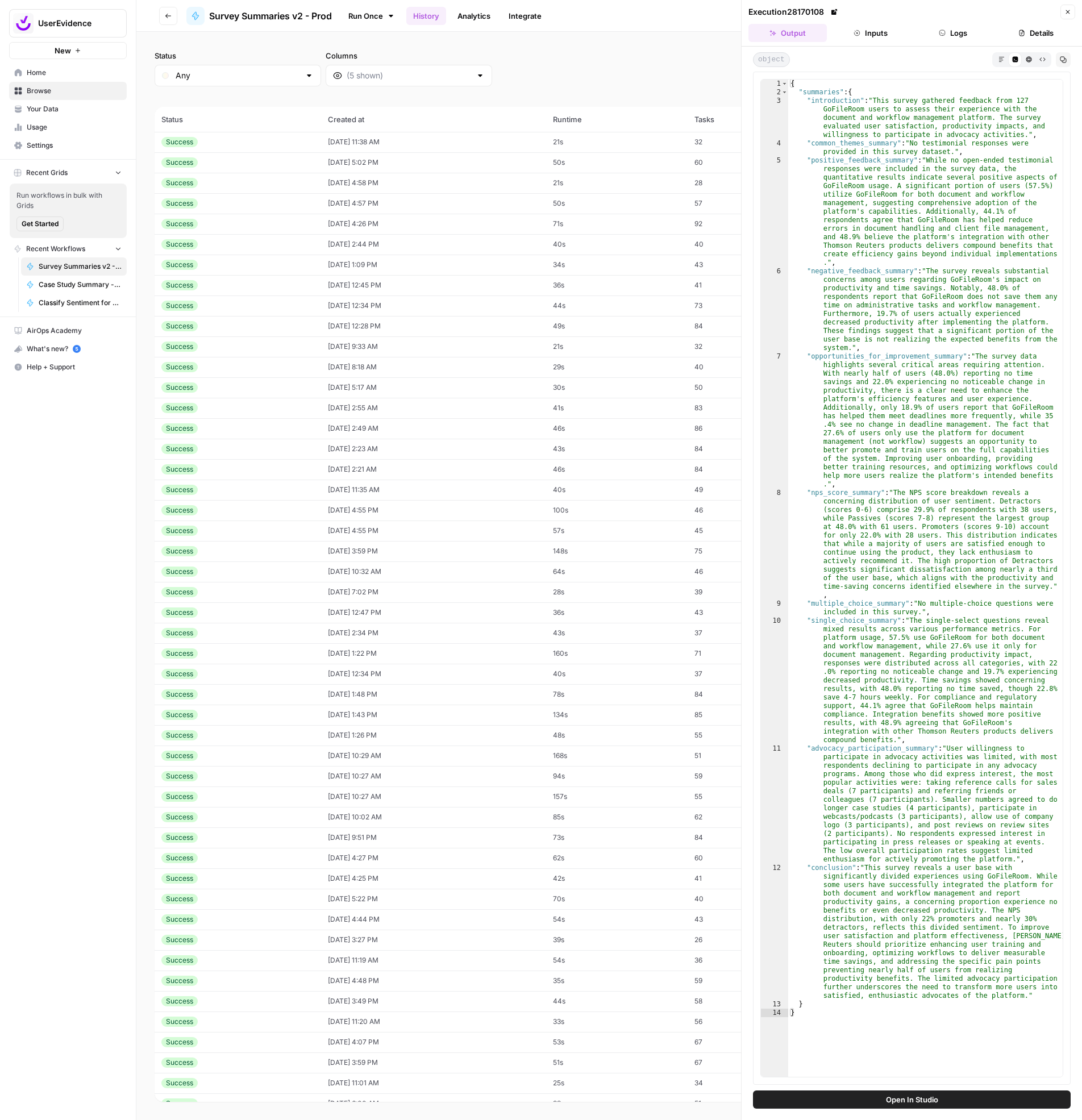
click at [877, 36] on button "Inputs" at bounding box center [870, 33] width 78 height 18
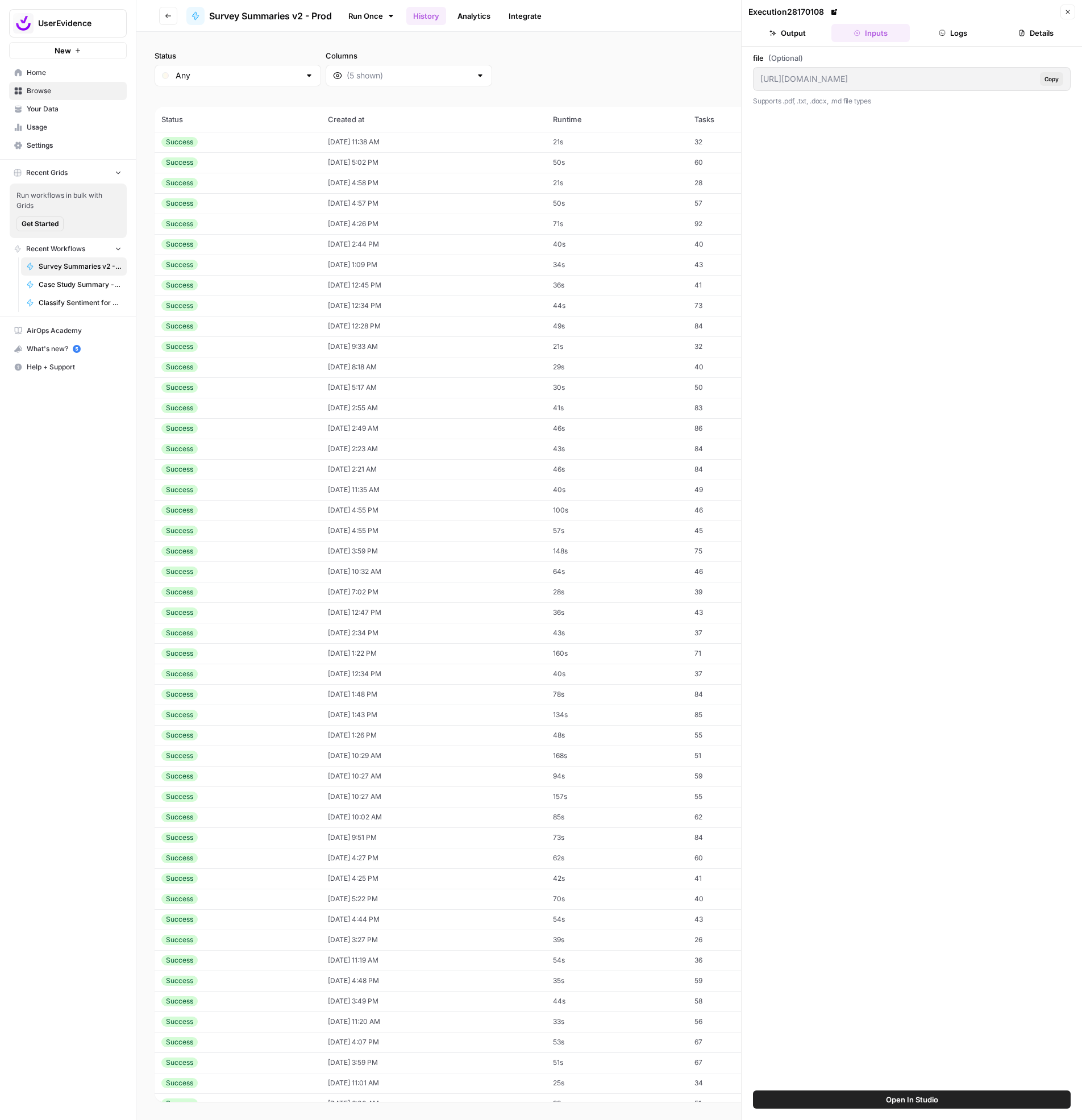
click at [1046, 33] on button "Details" at bounding box center [1036, 33] width 78 height 18
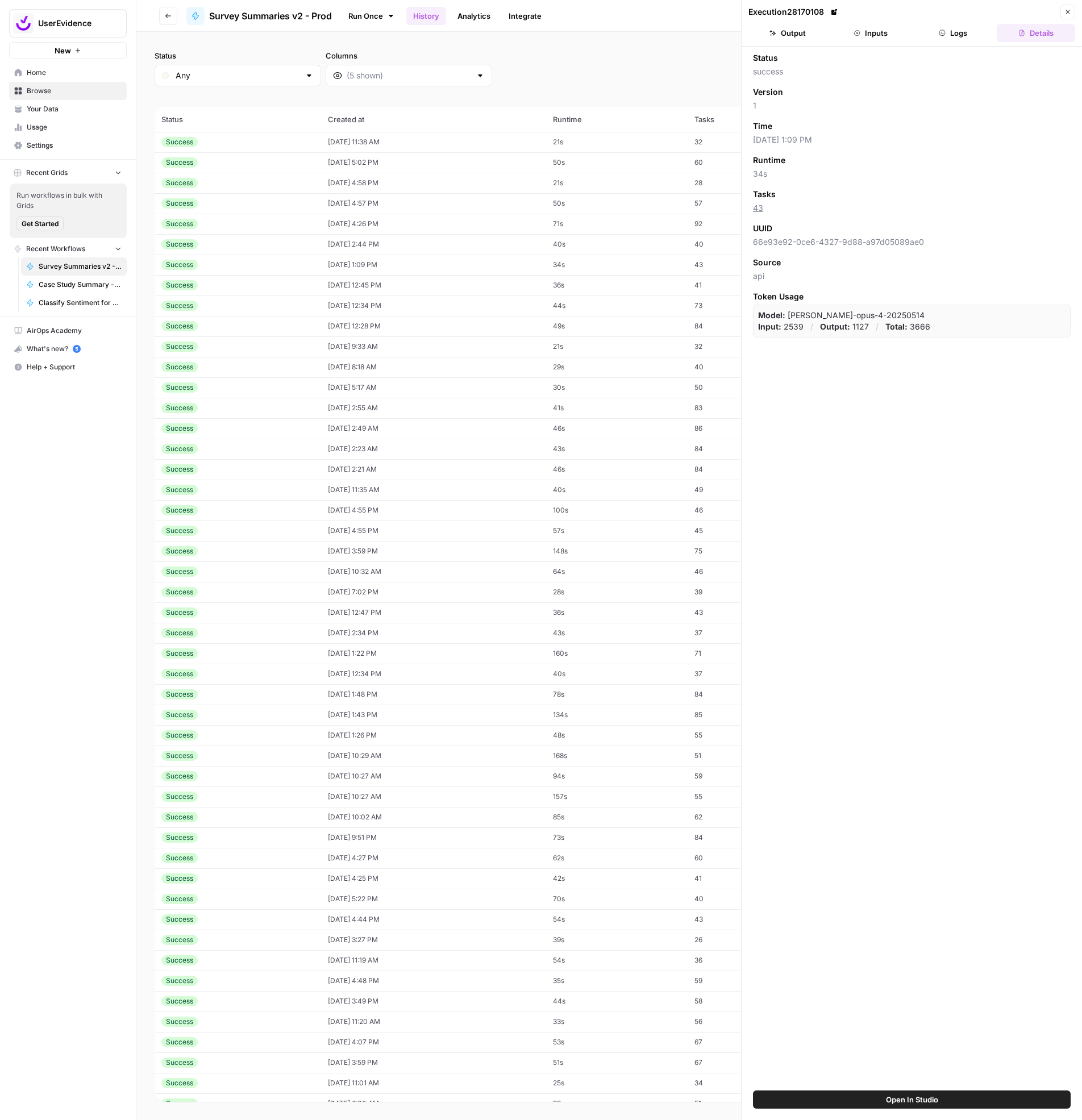
click at [365, 22] on link "Run Once" at bounding box center [372, 16] width 61 height 20
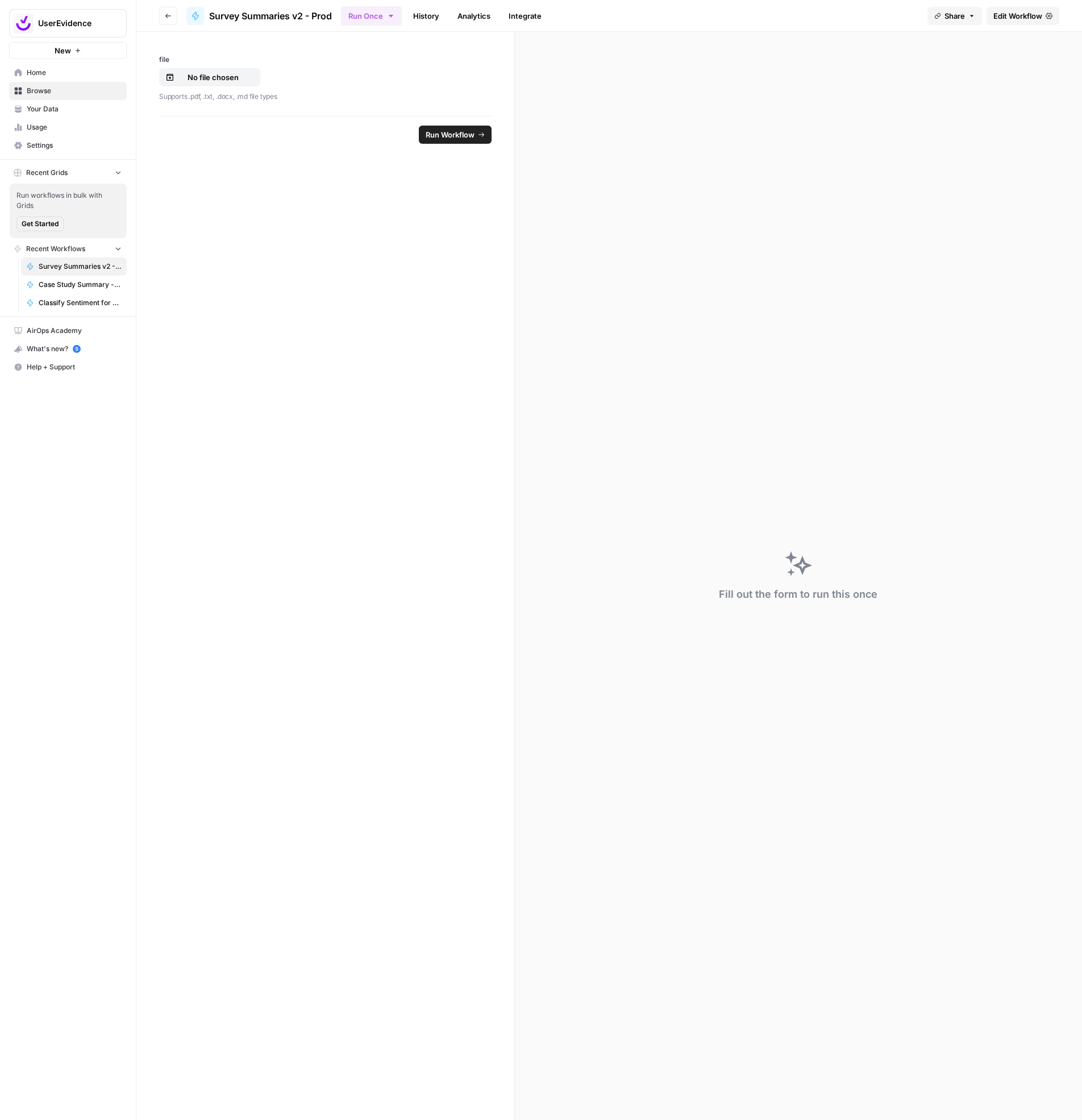
click at [224, 21] on span "Survey Summaries v2 - Prod" at bounding box center [270, 16] width 123 height 14
click at [1020, 13] on span "Edit Workflow" at bounding box center [1017, 16] width 49 height 12
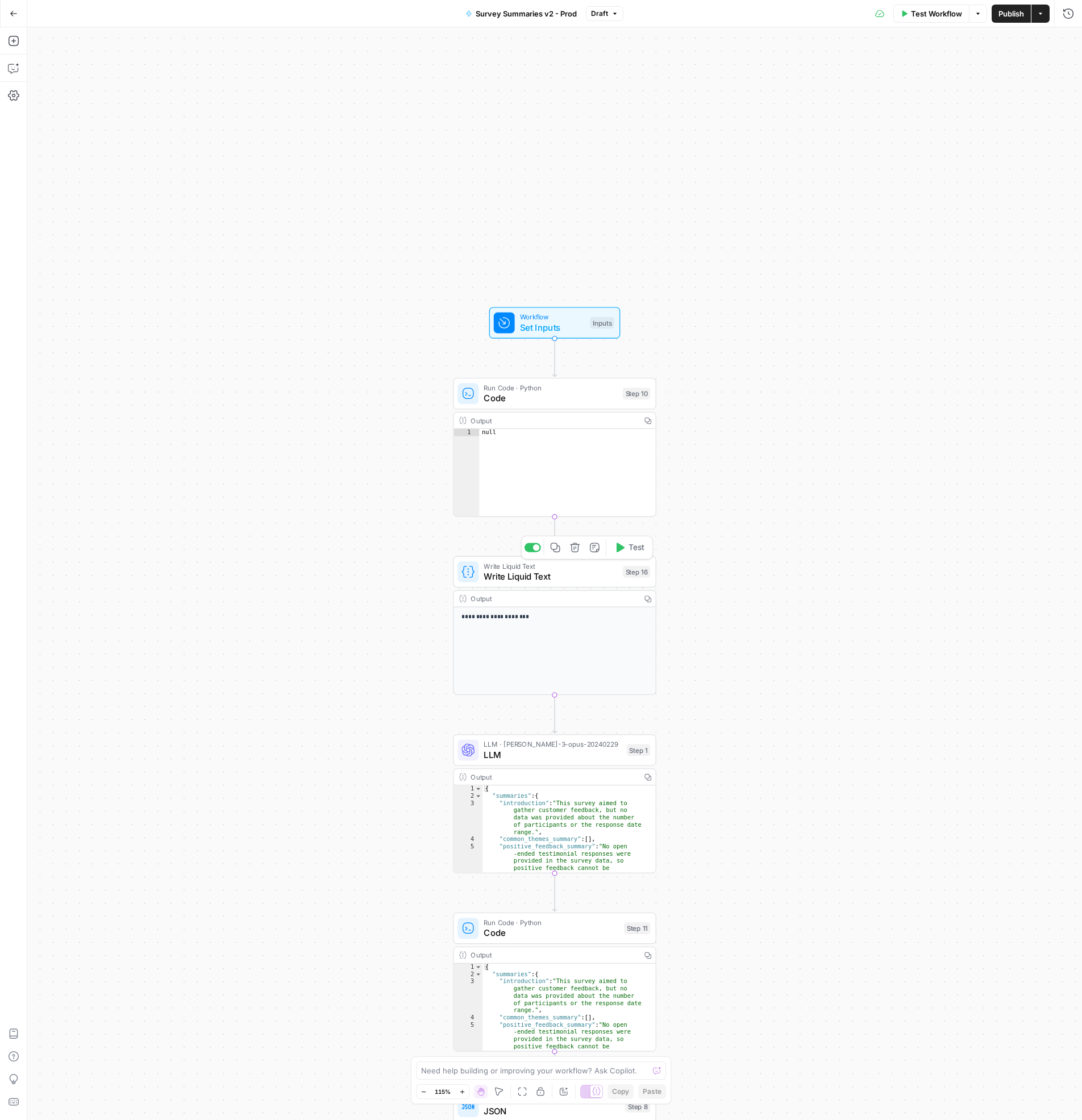
click at [517, 565] on span "Write Liquid Text" at bounding box center [550, 566] width 134 height 10
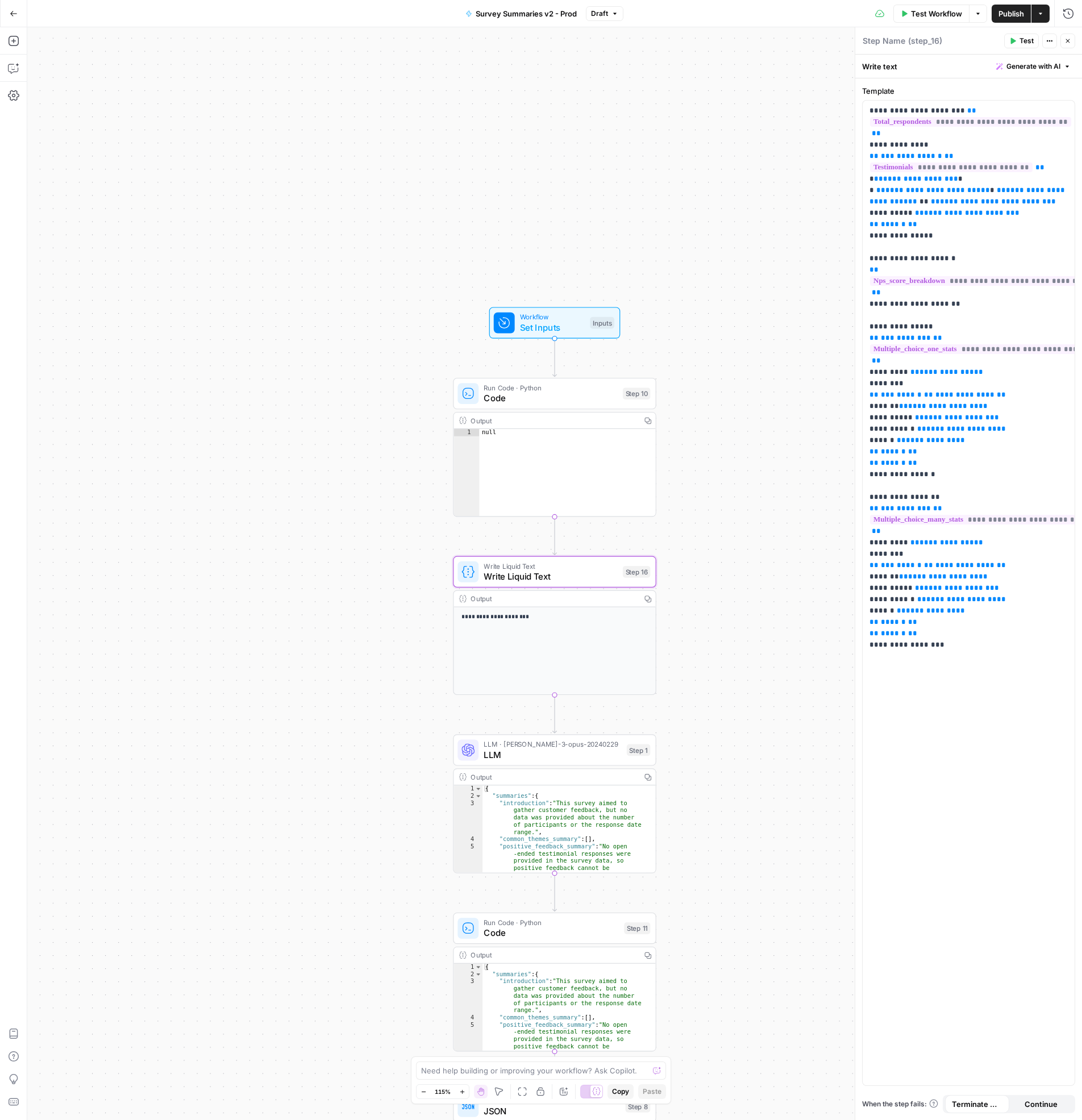
click at [511, 753] on span "LLM" at bounding box center [552, 754] width 137 height 13
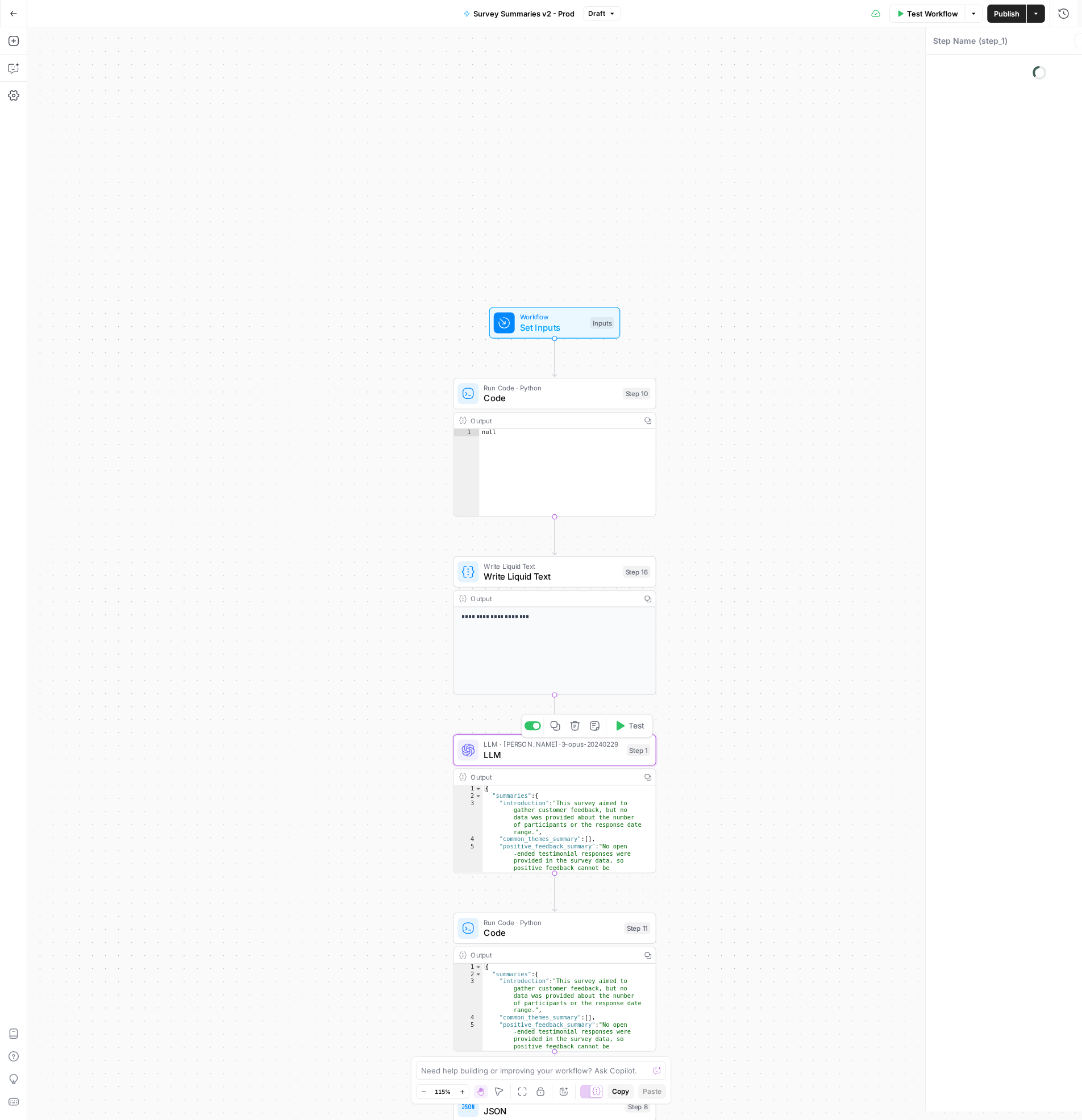
type textarea "LLM"
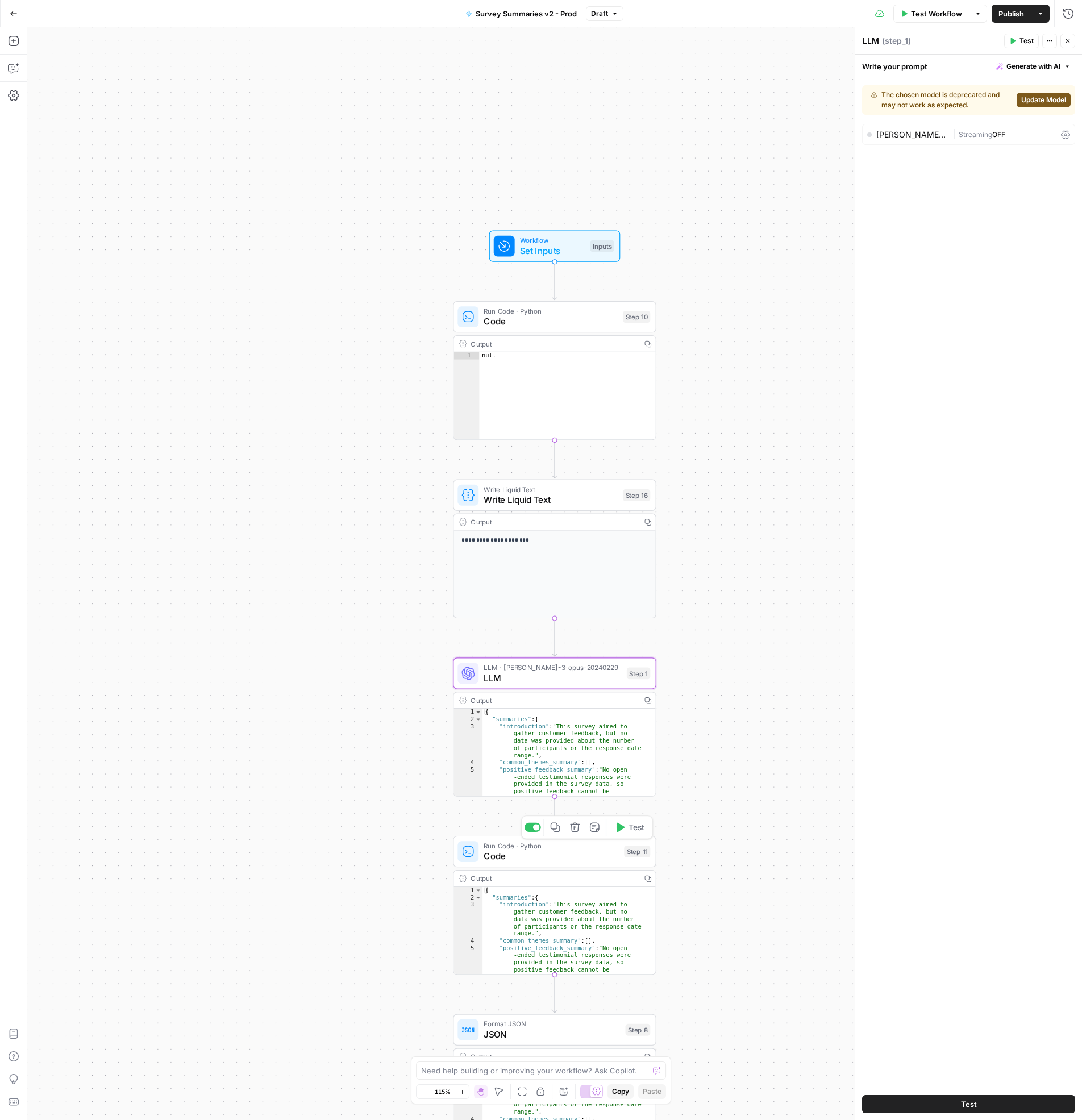
click at [529, 852] on span "Code" at bounding box center [551, 857] width 135 height 13
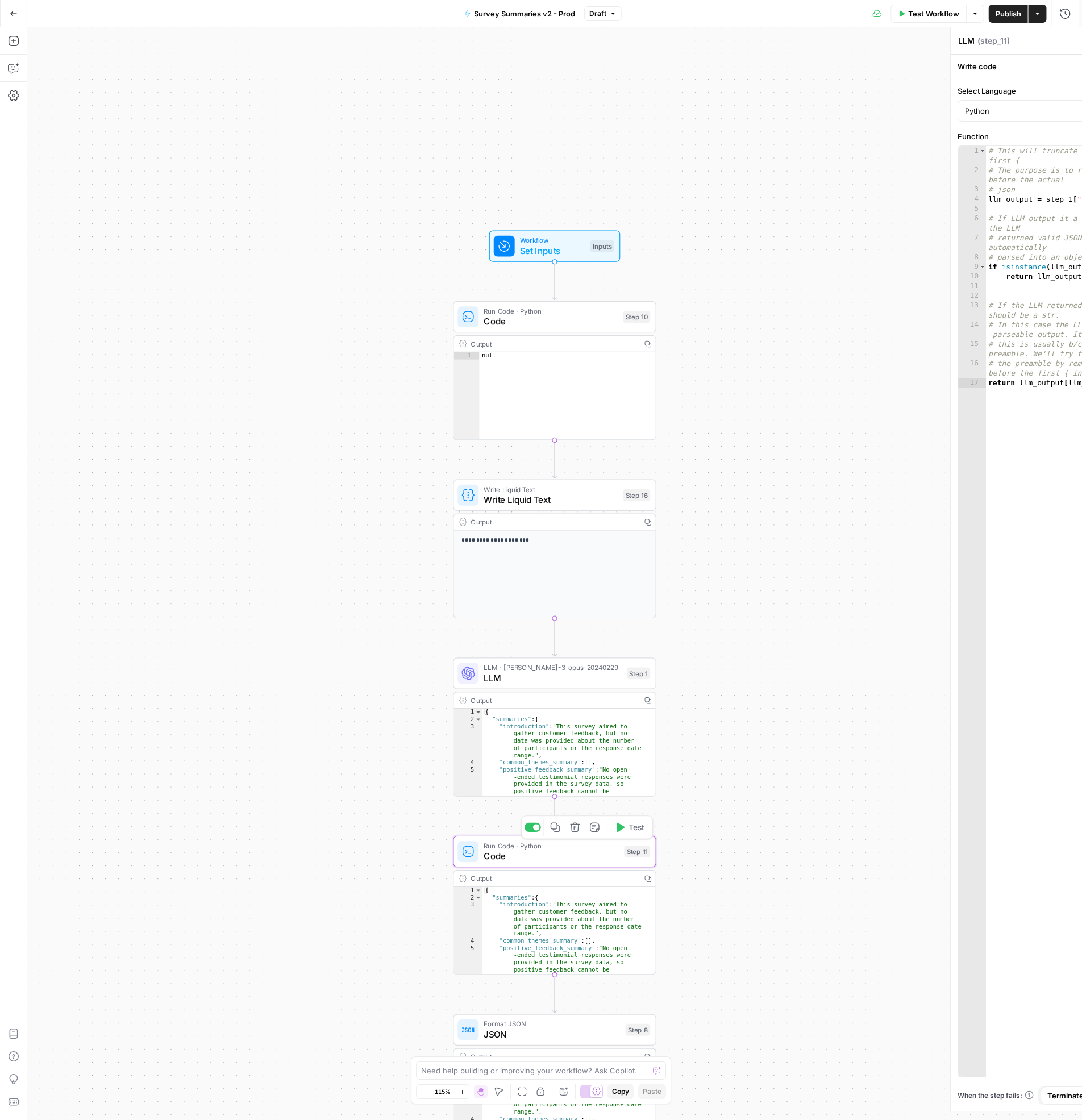
type textarea "Code"
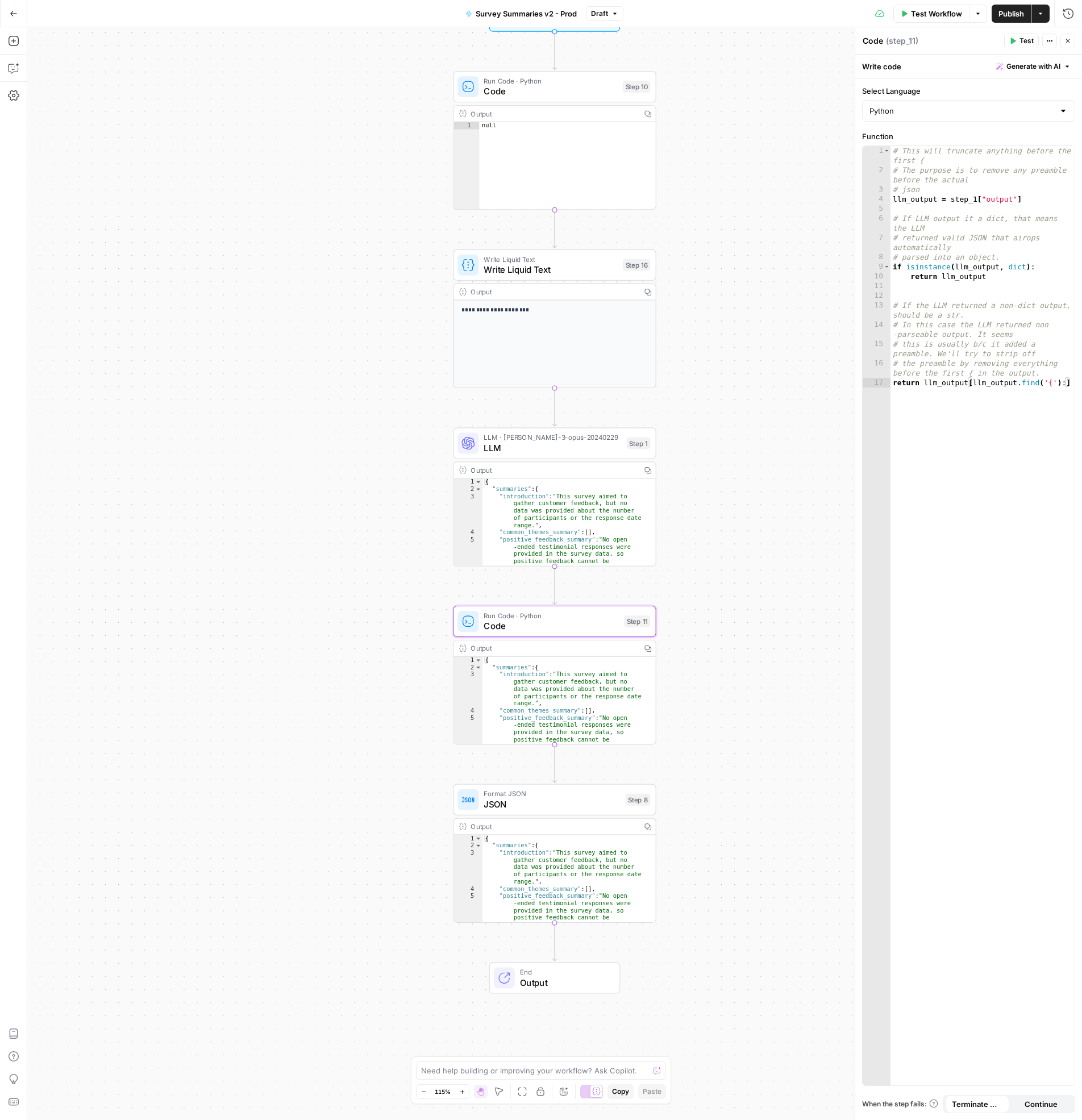
click at [583, 797] on span "Format JSON" at bounding box center [552, 794] width 136 height 10
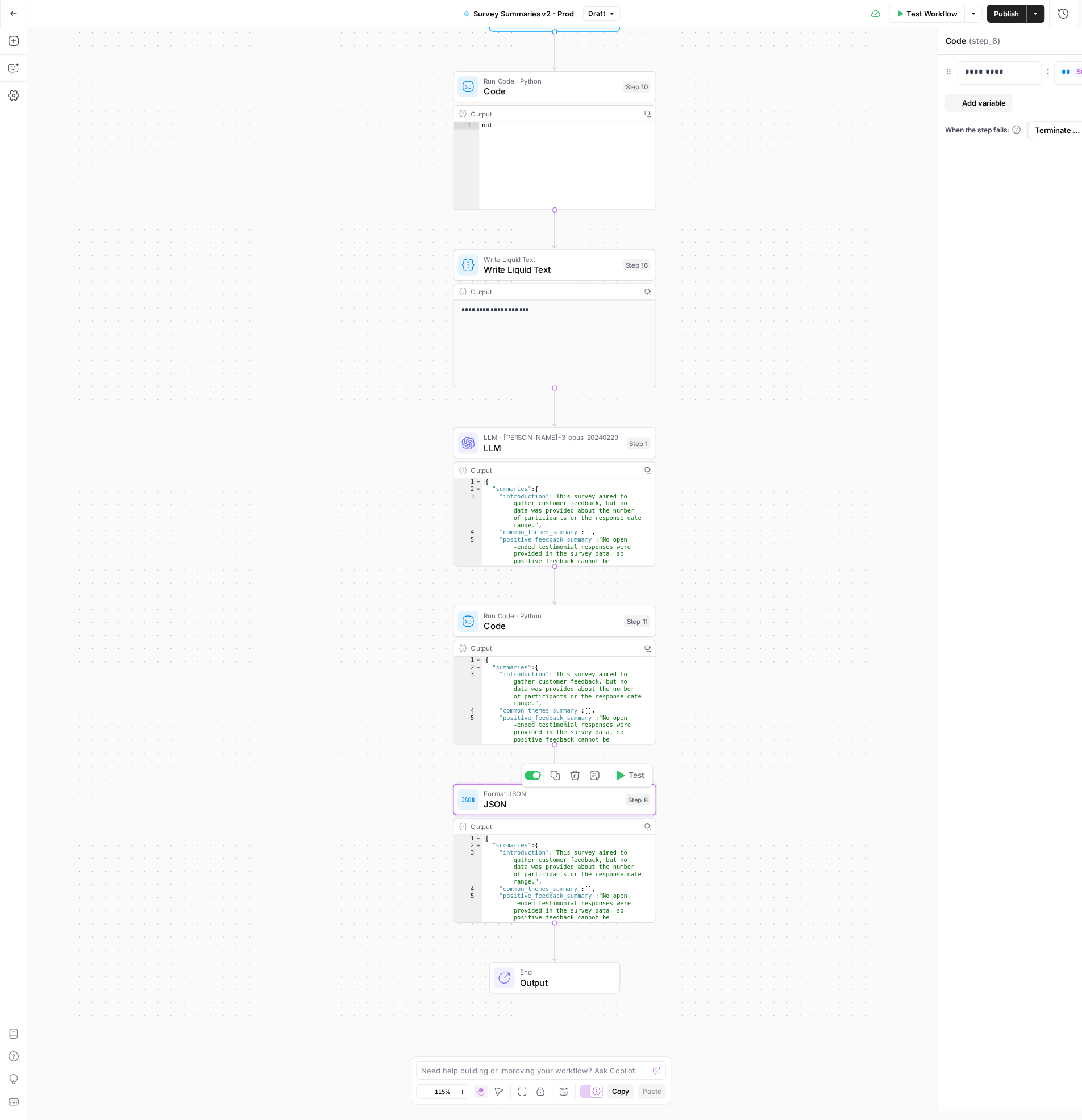
type textarea "JSON"
click at [548, 986] on span "Output" at bounding box center [564, 982] width 89 height 13
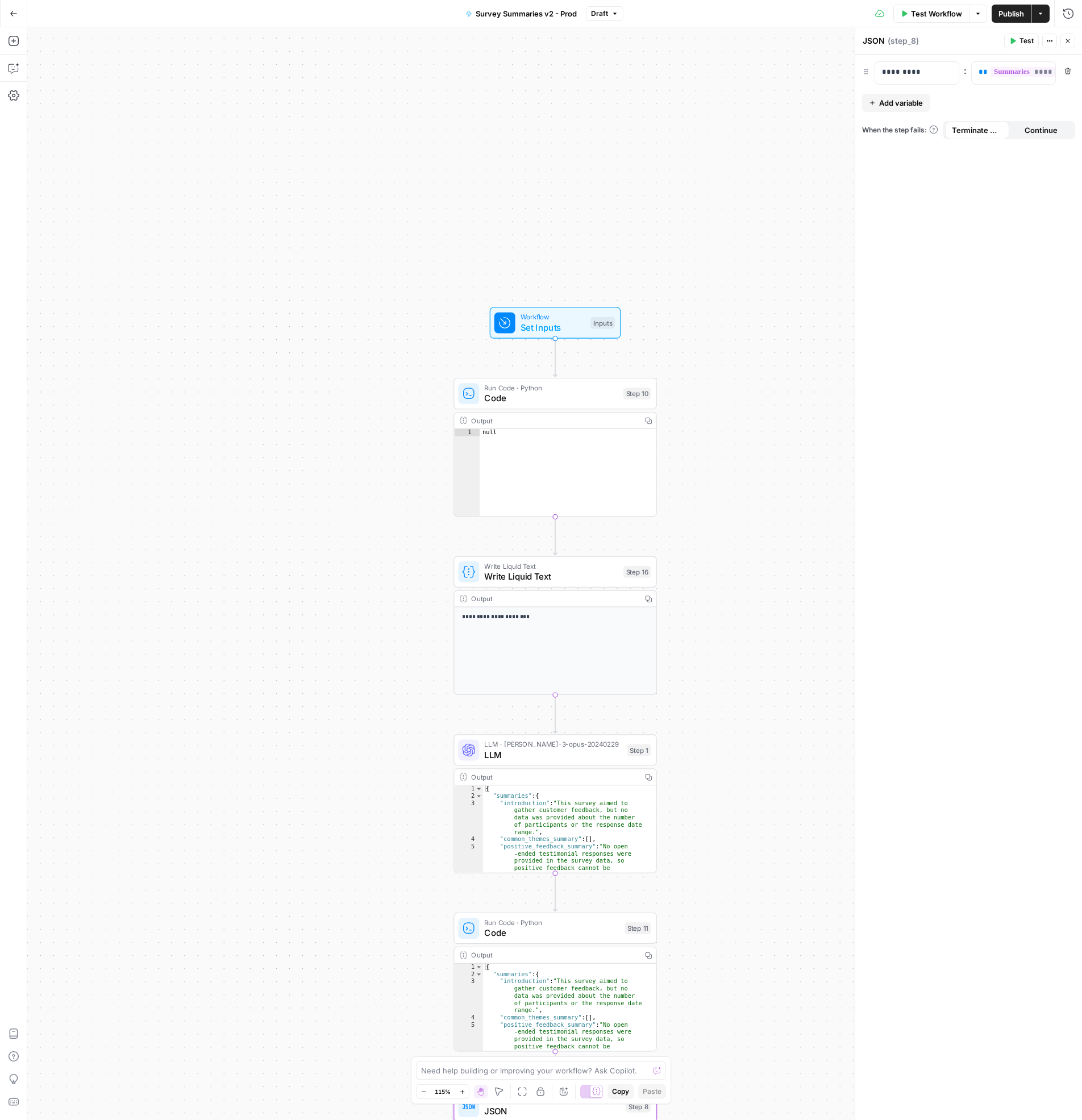
click at [546, 397] on span "Code" at bounding box center [551, 398] width 134 height 13
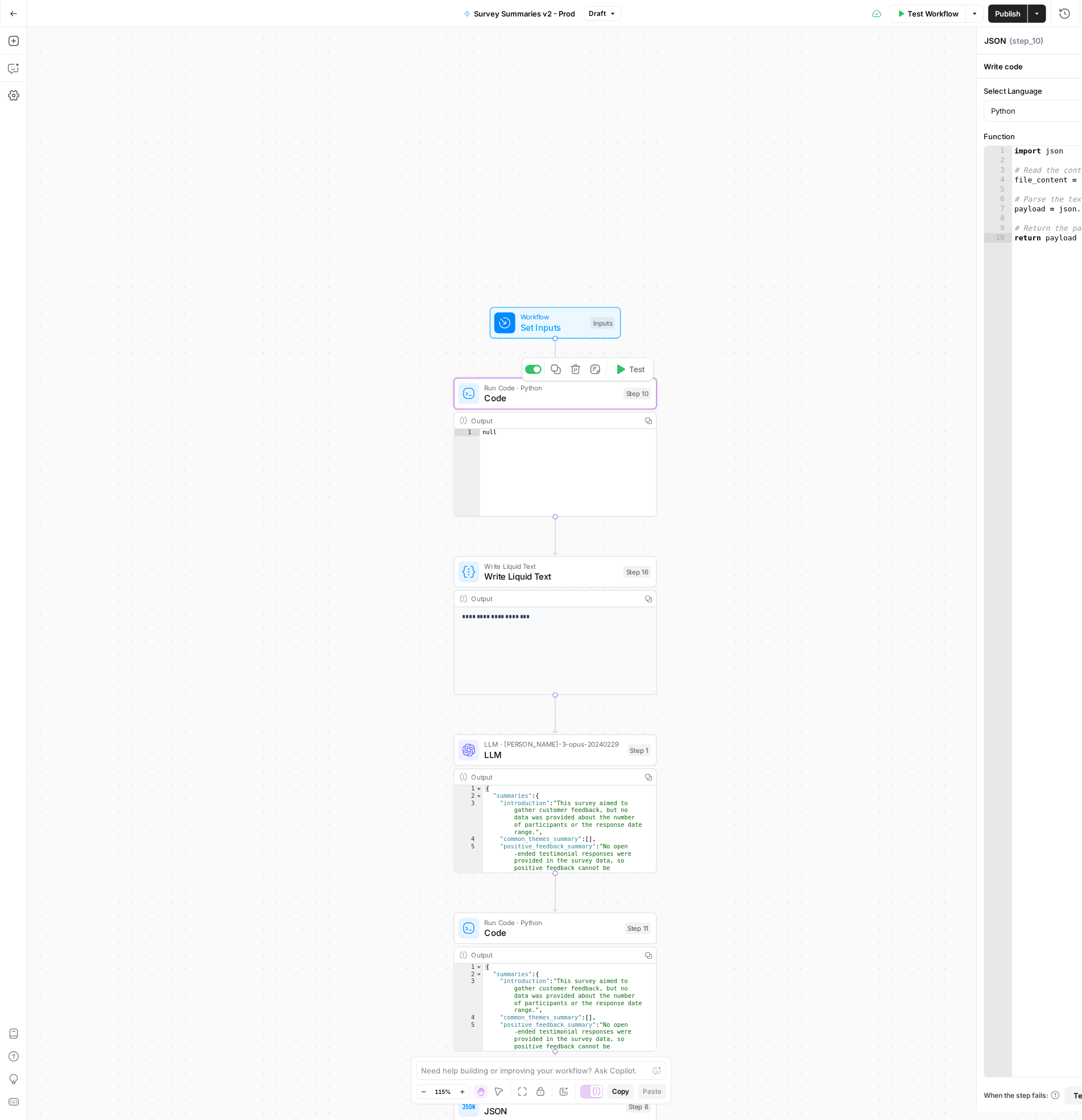
type textarea "Code"
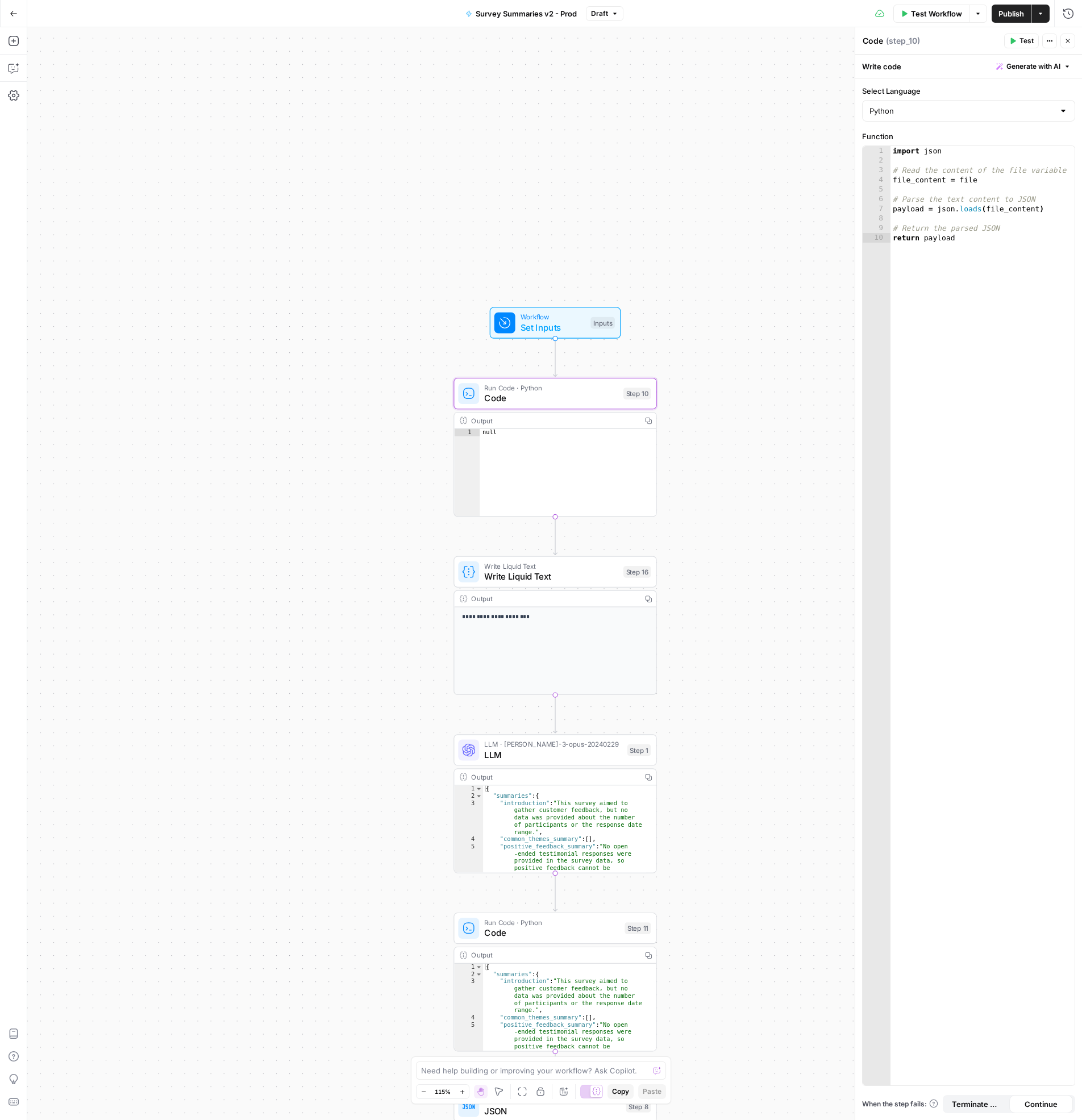
click at [541, 582] on span "Write Liquid Text" at bounding box center [551, 576] width 134 height 13
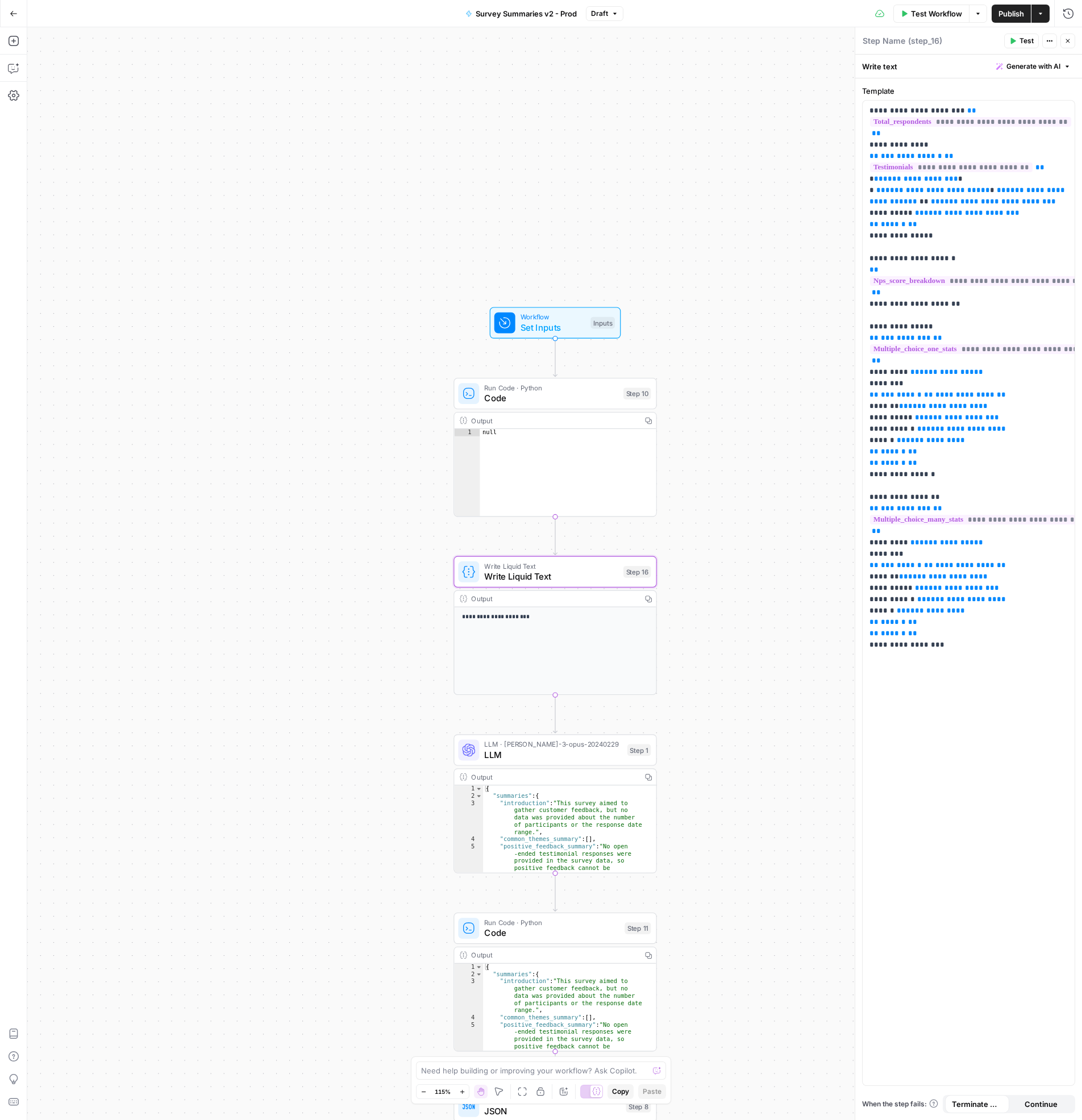
click at [516, 396] on span "Code" at bounding box center [551, 398] width 134 height 13
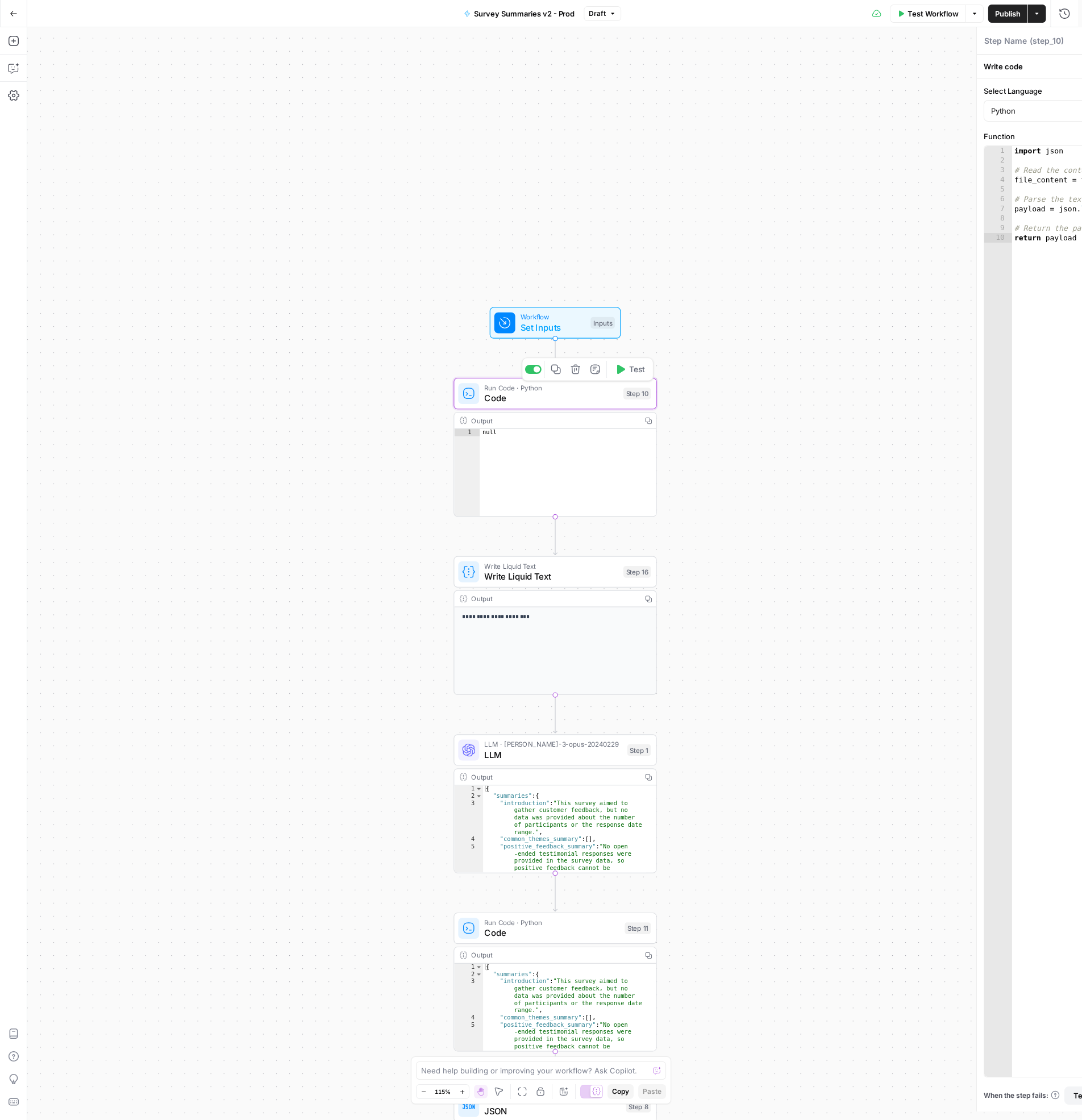
type textarea "Code"
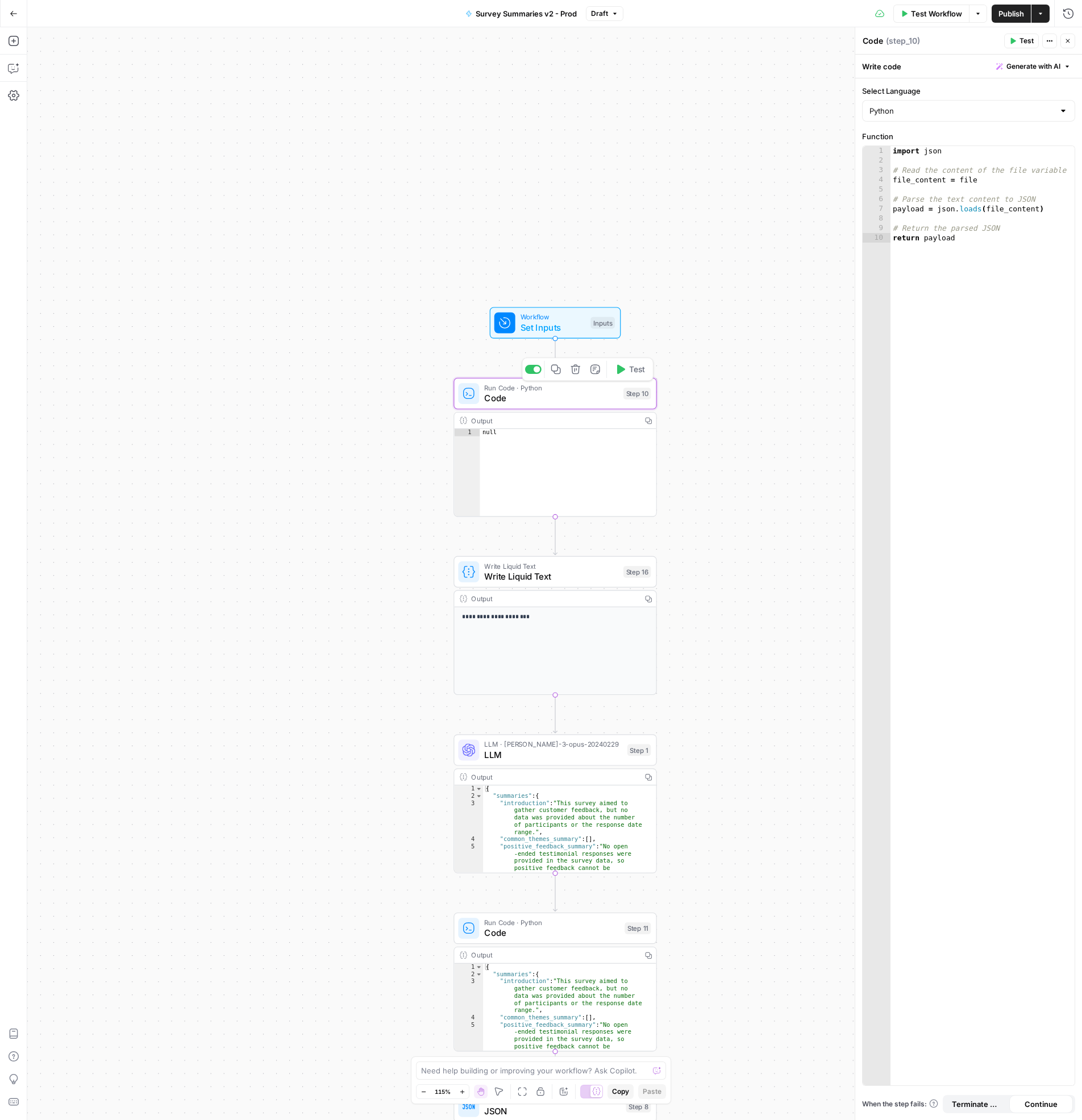
click at [553, 334] on div "Workflow Set Inputs Inputs Test Step" at bounding box center [555, 322] width 131 height 31
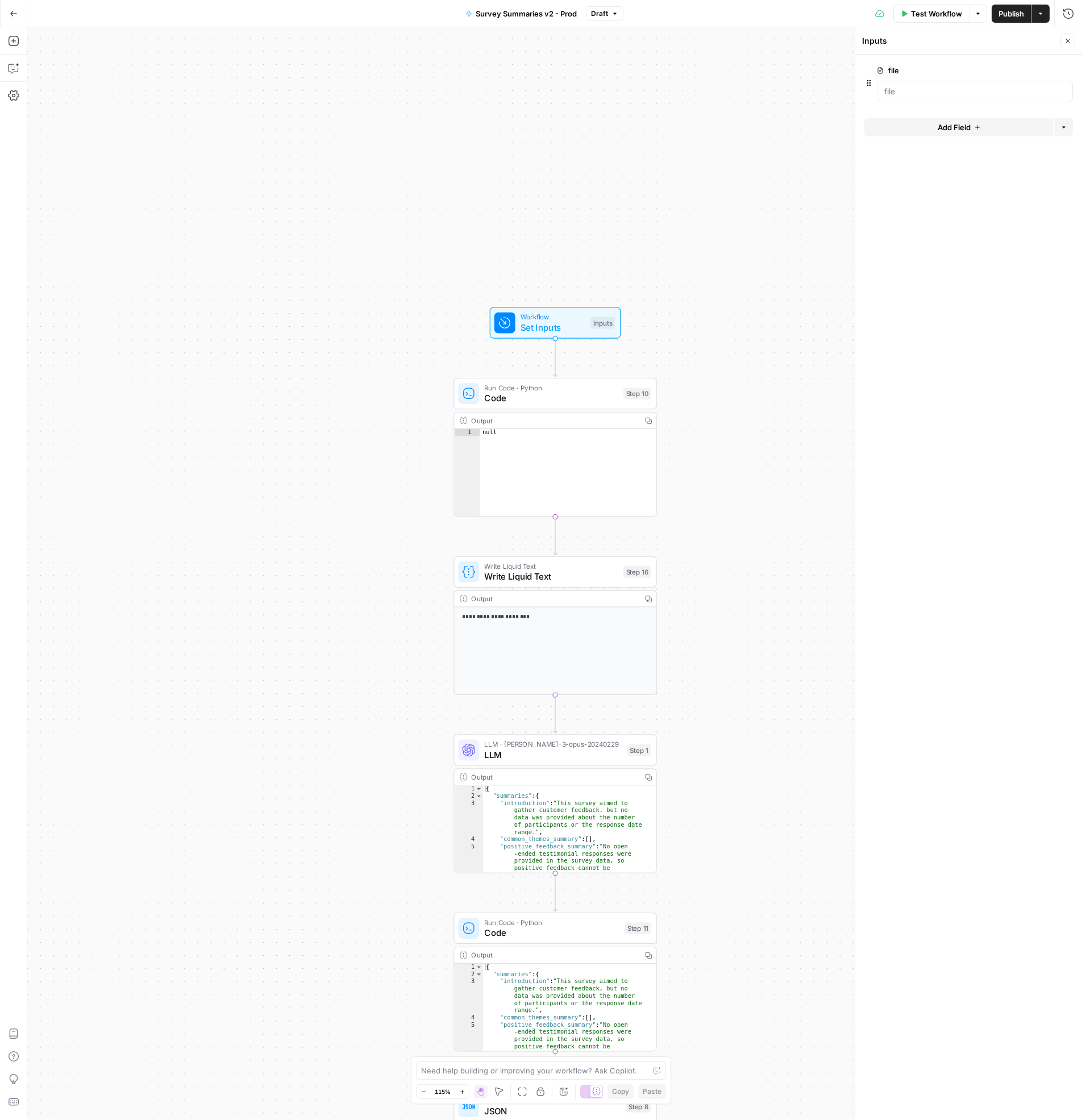
click at [535, 753] on span "LLM" at bounding box center [552, 754] width 137 height 13
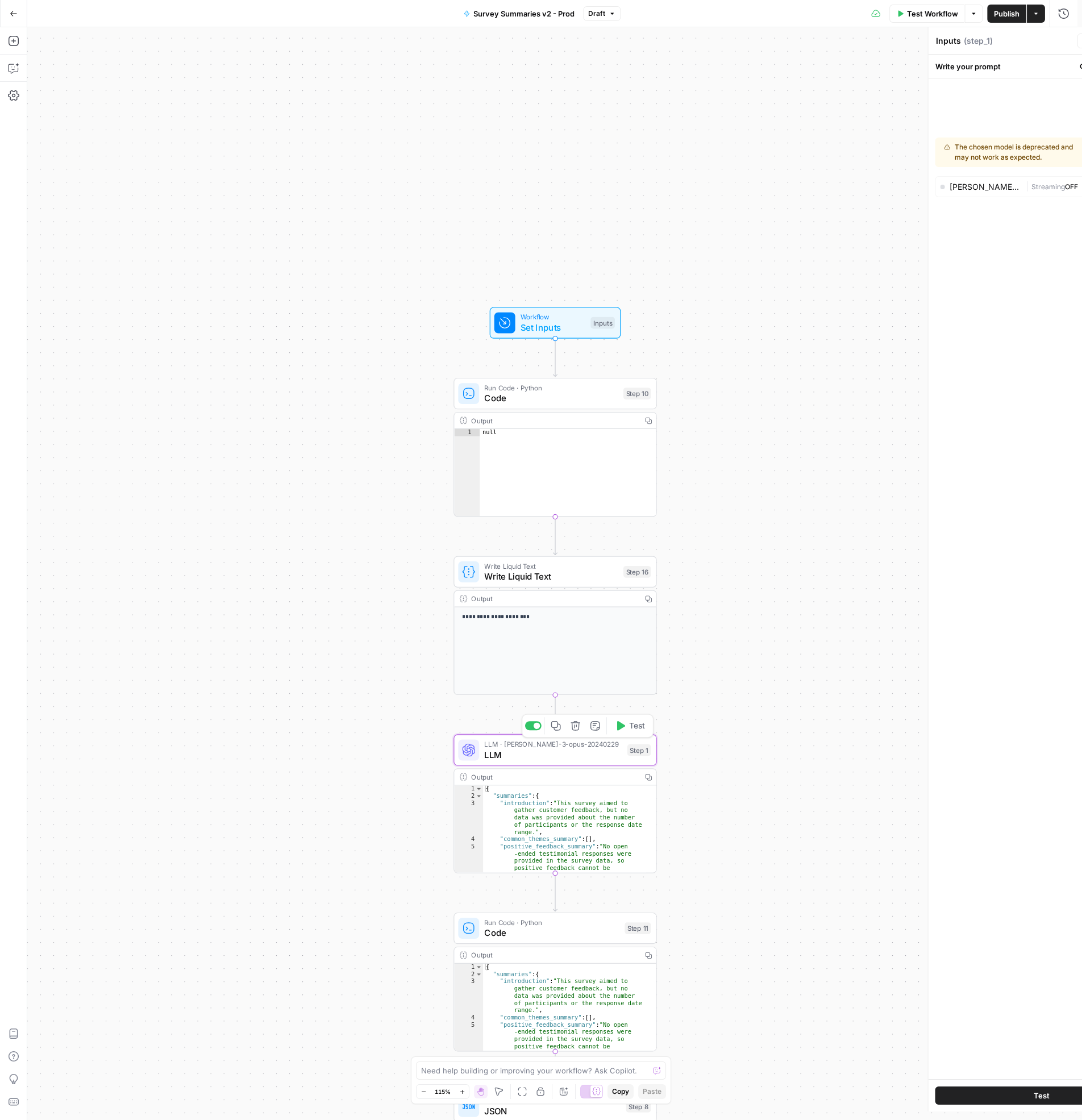
type textarea "LLM"
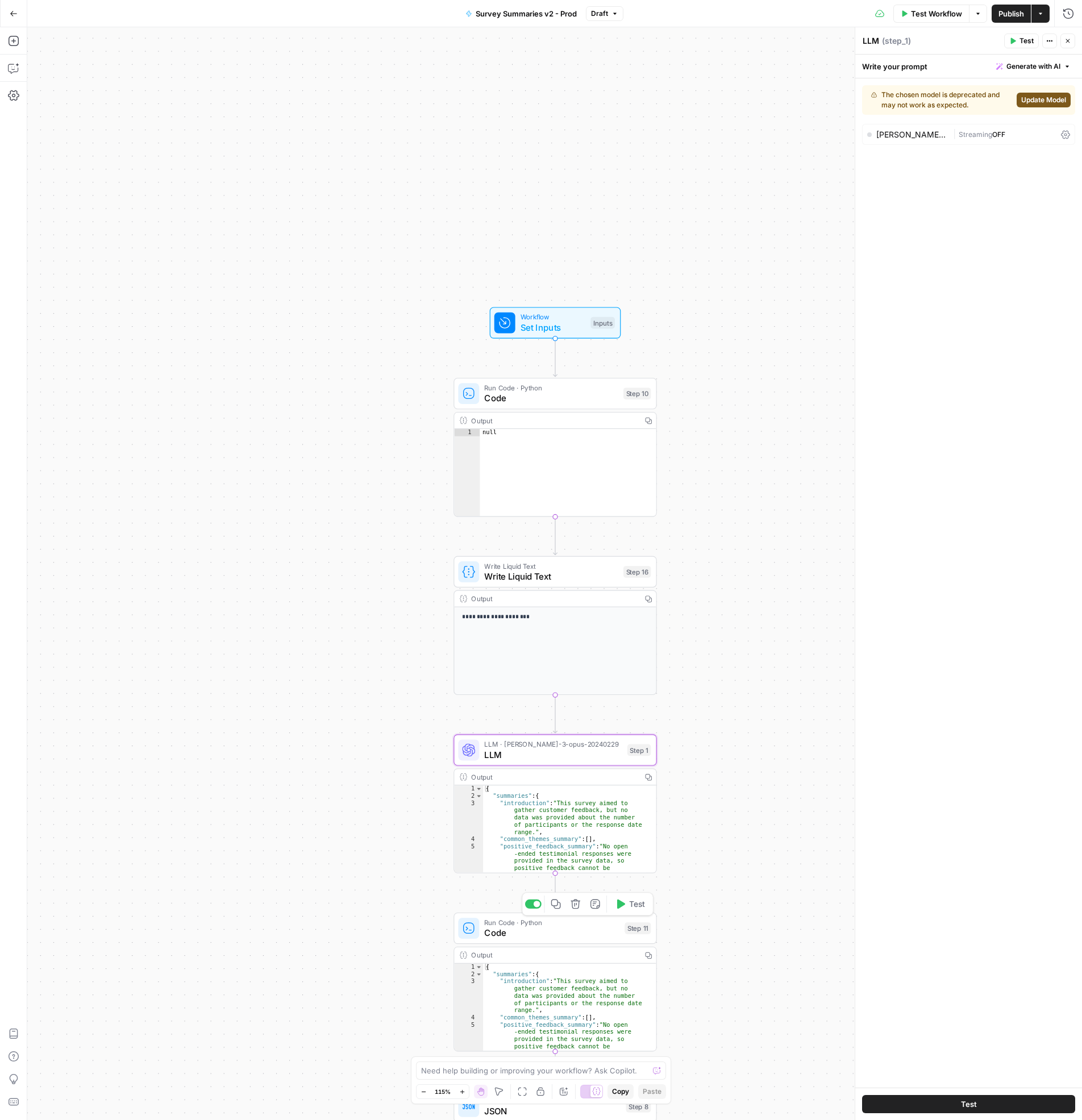
click at [525, 924] on span "Run Code · Python" at bounding box center [552, 923] width 135 height 10
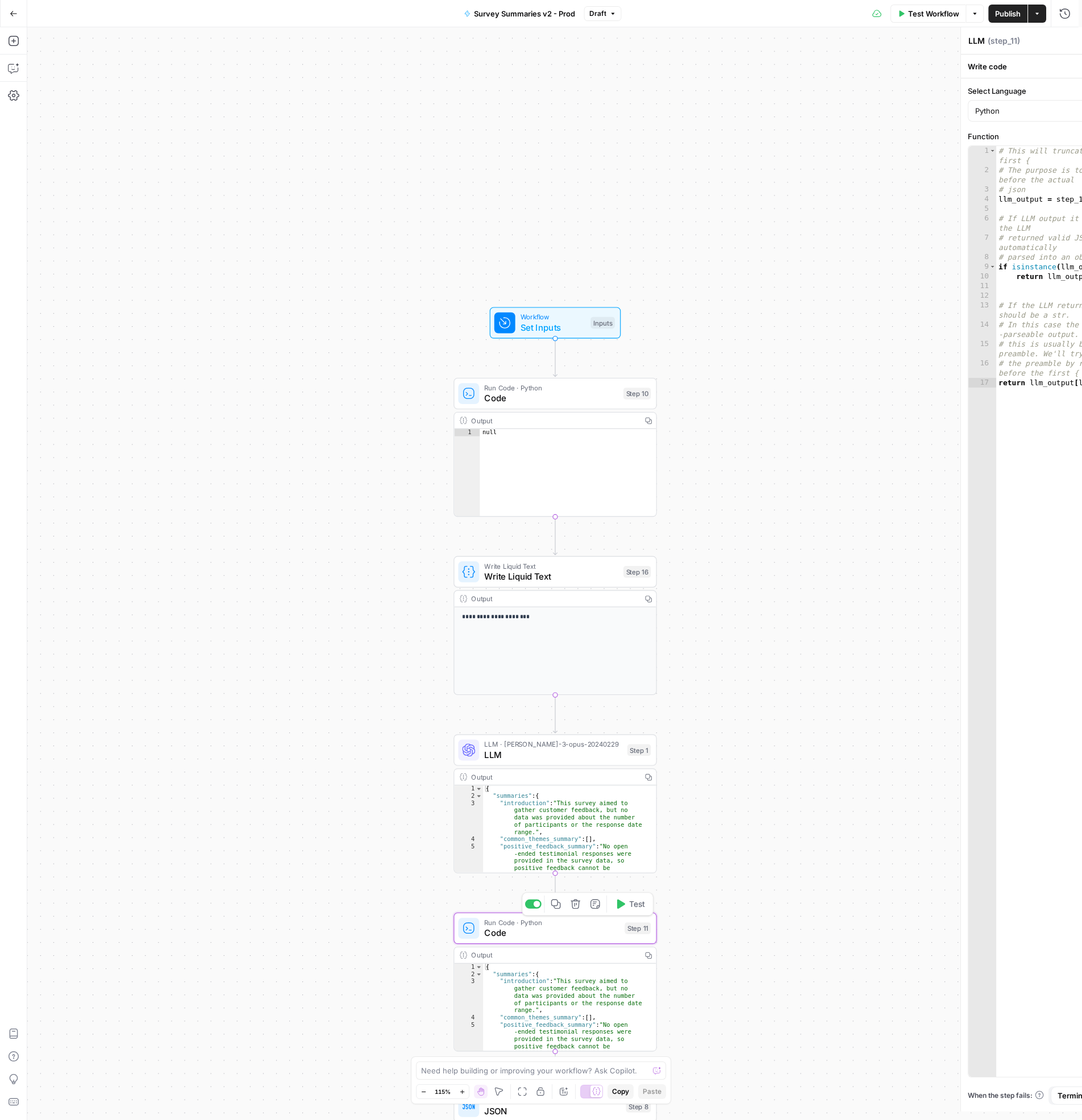
type textarea "Code"
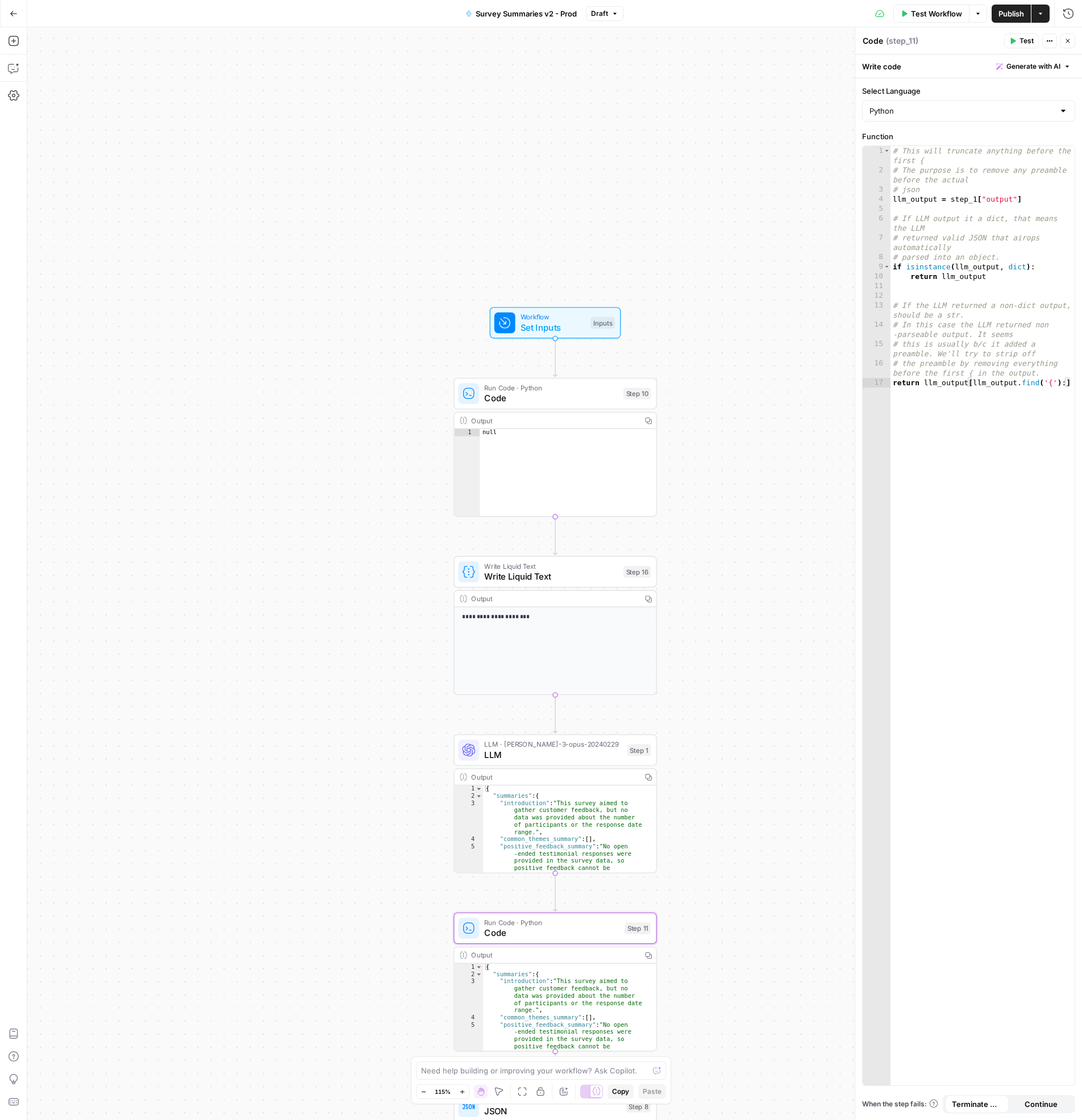
scroll to position [92, 0]
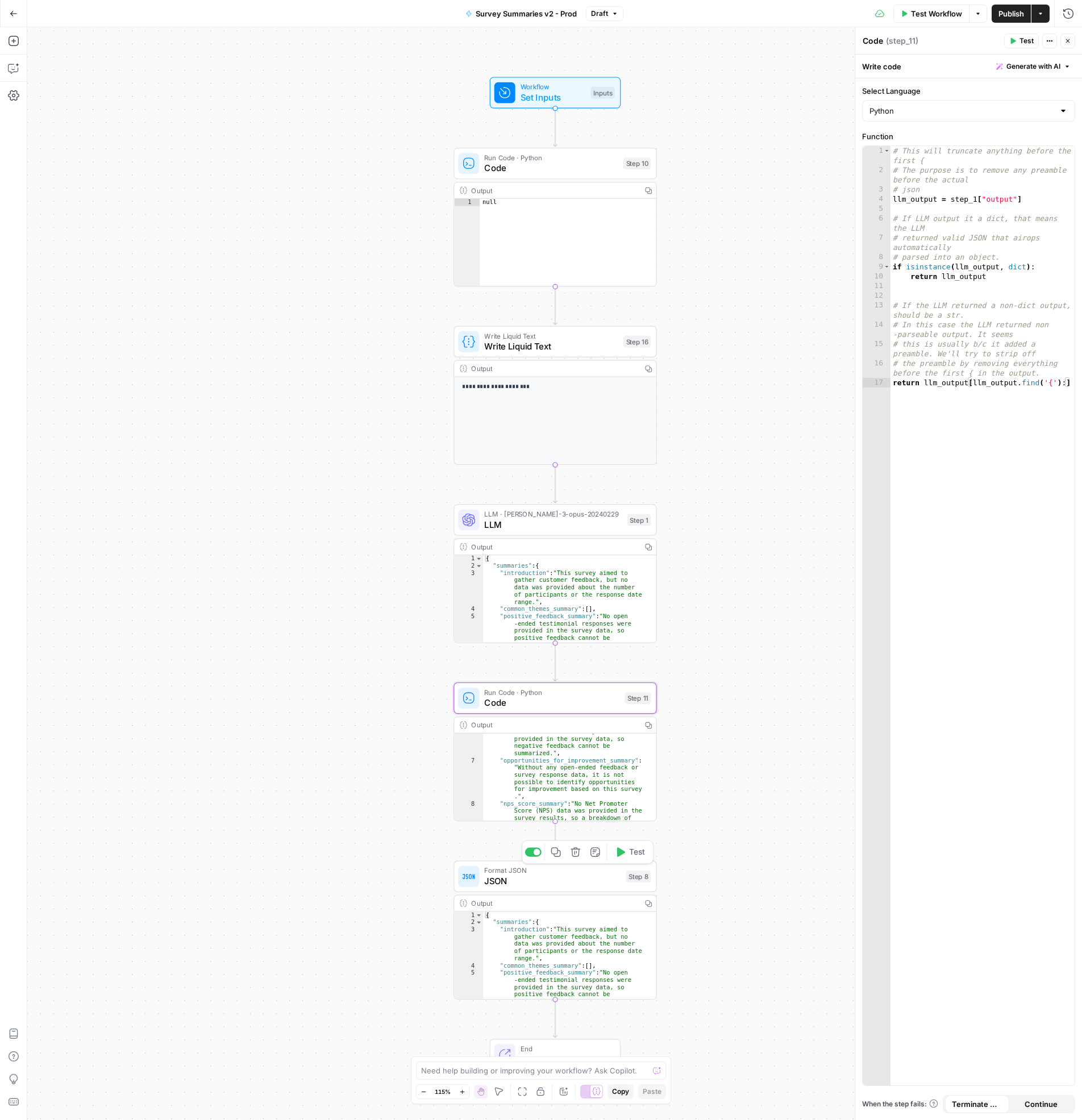
click at [537, 879] on span "JSON" at bounding box center [552, 881] width 136 height 13
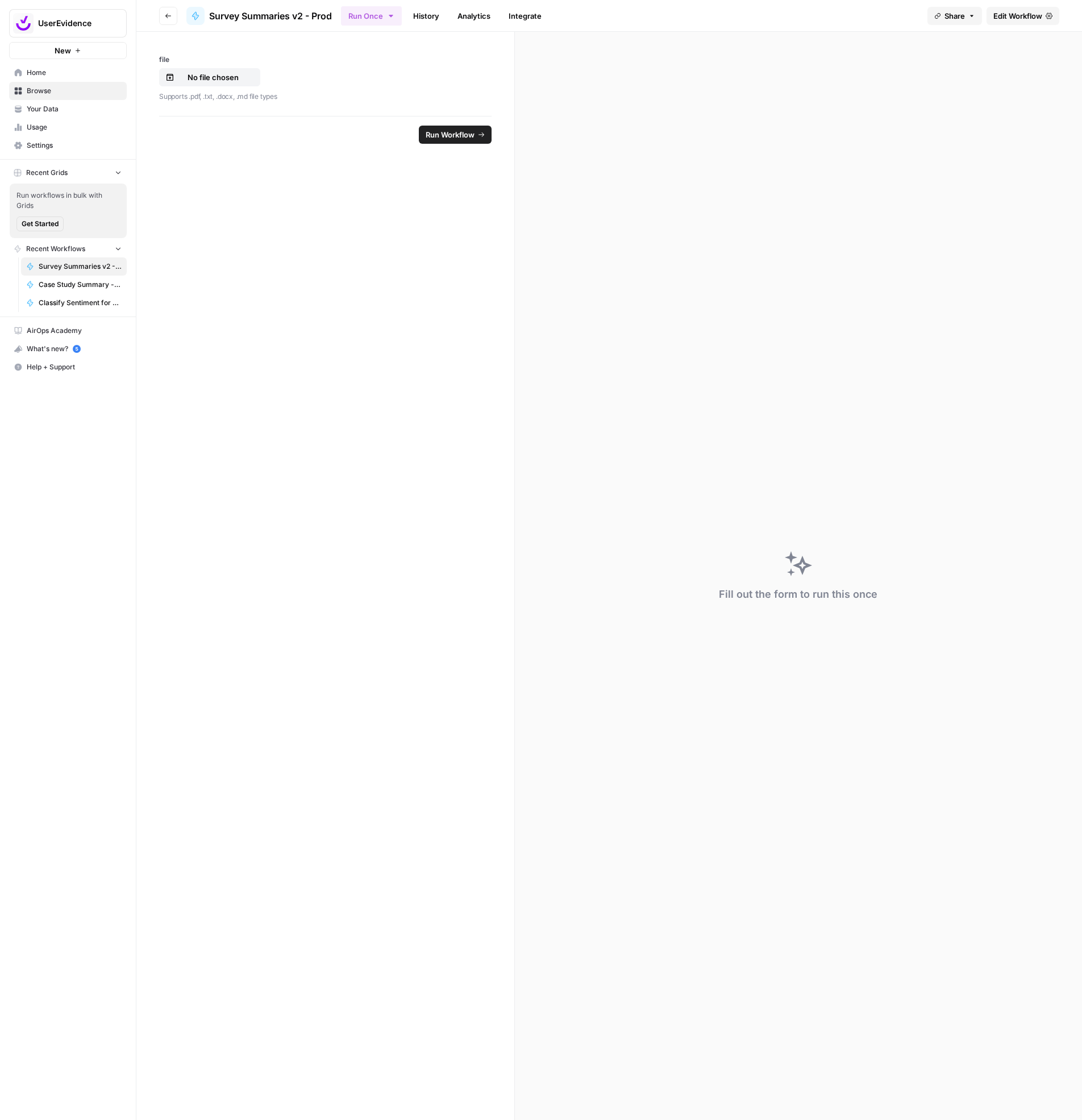
click at [430, 16] on link "History" at bounding box center [426, 15] width 40 height 18
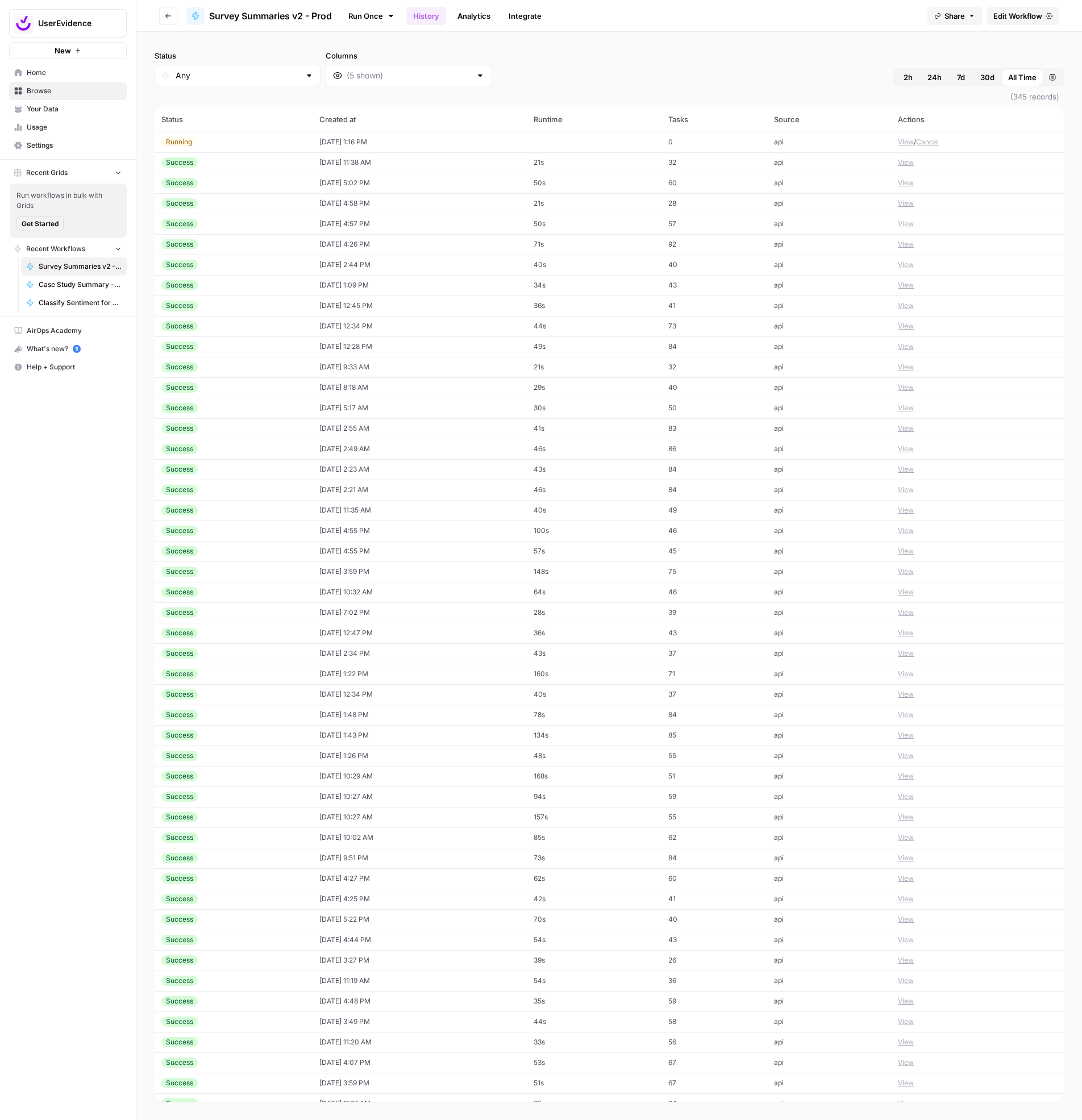
click at [899, 145] on button "View" at bounding box center [906, 142] width 16 height 10
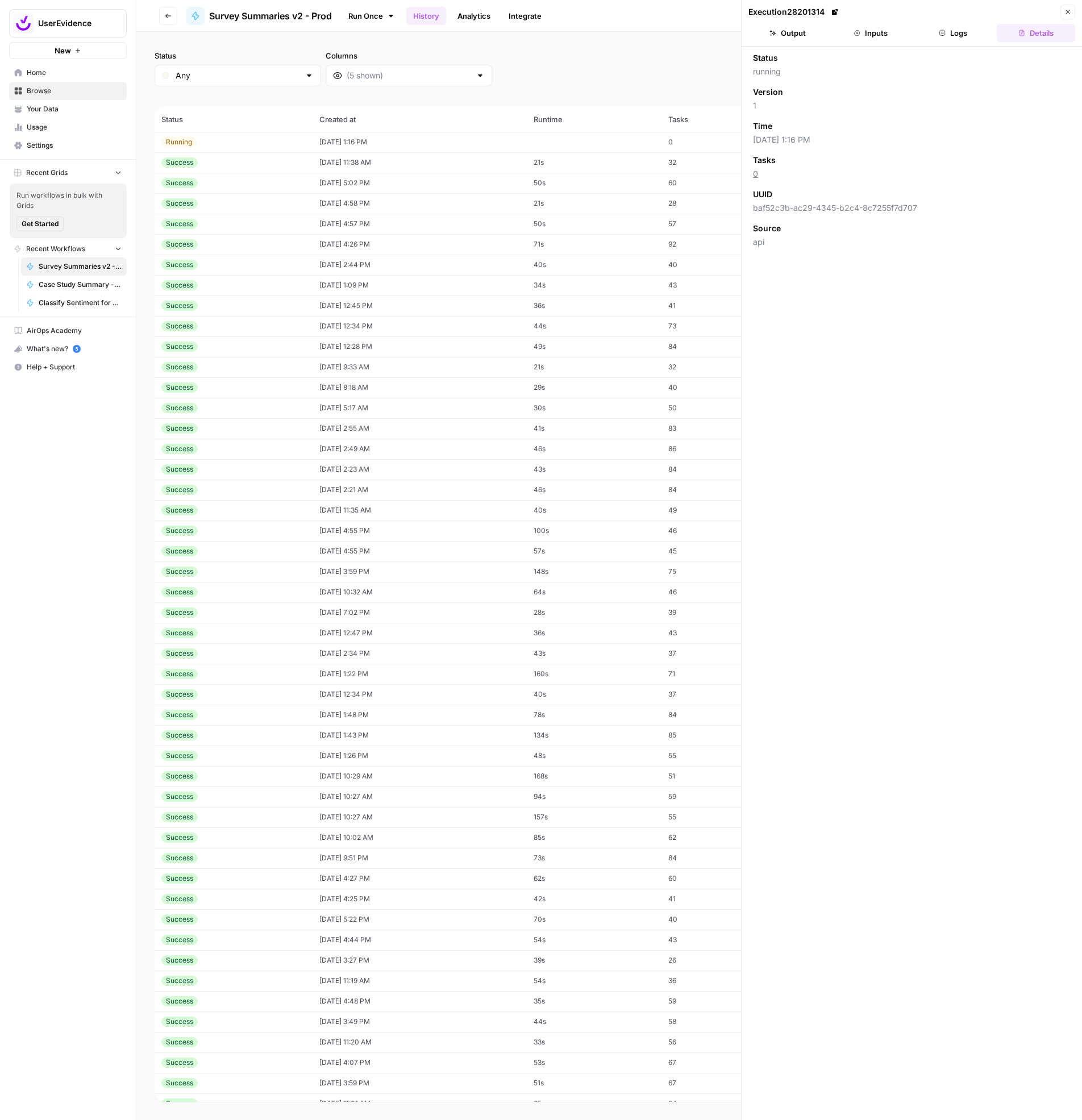
click at [864, 37] on button "Inputs" at bounding box center [870, 33] width 78 height 18
click at [768, 41] on button "Output" at bounding box center [787, 33] width 78 height 18
click at [640, 70] on div "Status Any Columns 2h 24h 7d 30d All Time Custom range" at bounding box center [609, 68] width 909 height 36
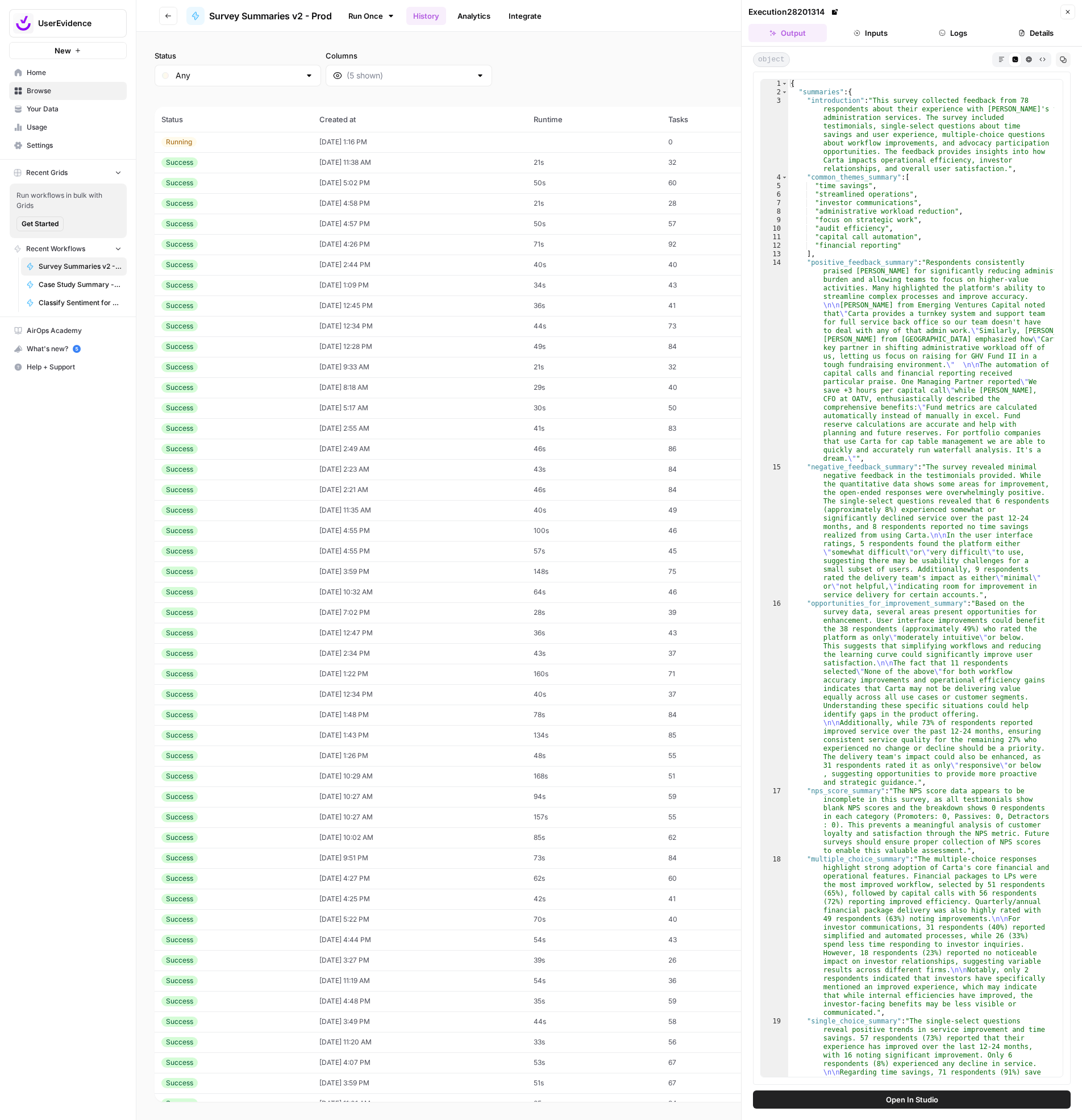
click at [648, 61] on div "Status Any Columns 2h 24h 7d 30d All Time Custom range" at bounding box center [609, 68] width 909 height 36
click at [319, 143] on td "[DATE] 1:16 PM" at bounding box center [419, 142] width 213 height 20
click at [1070, 12] on icon "button" at bounding box center [1067, 12] width 7 height 7
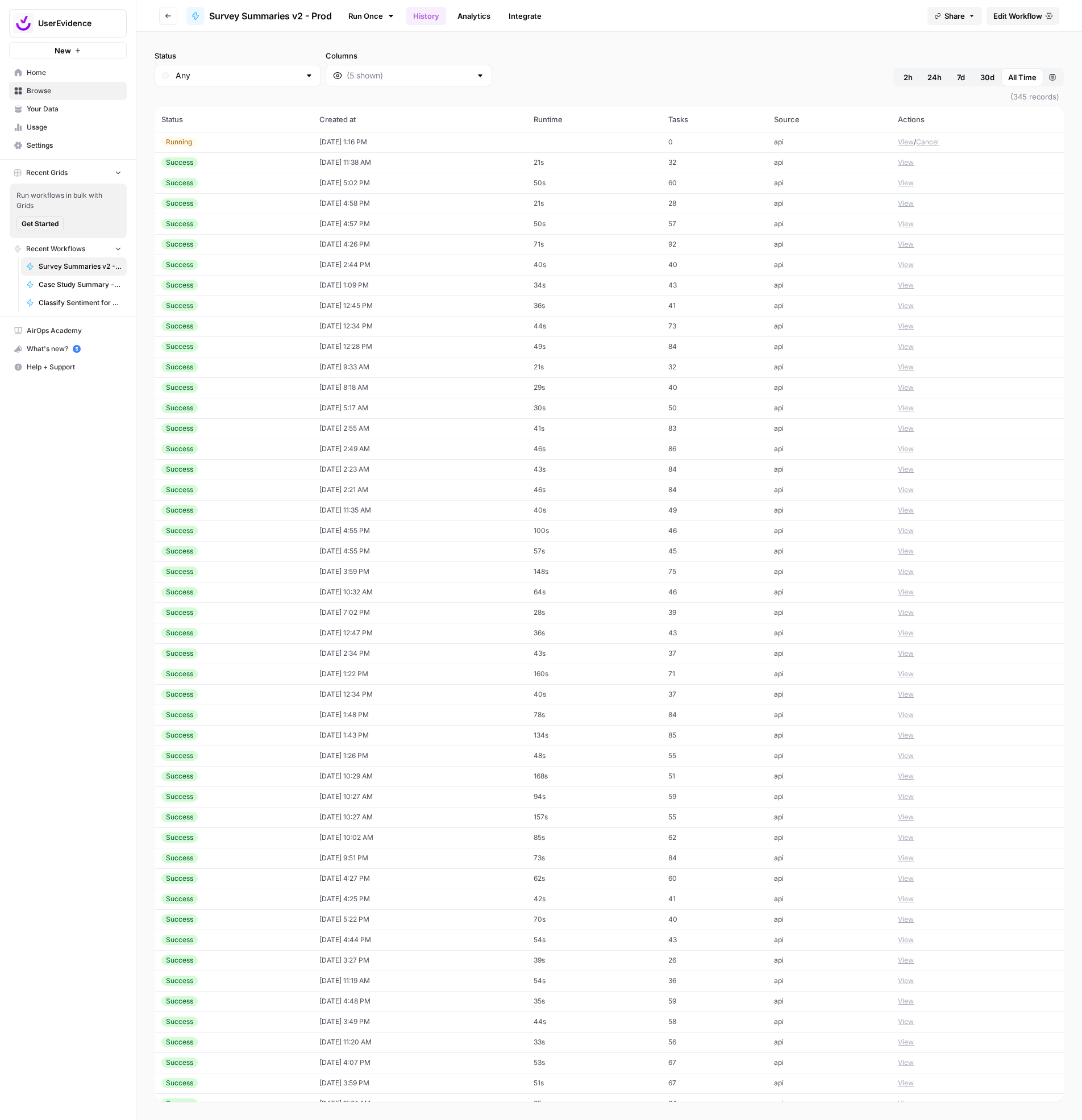
click at [714, 73] on div "Status Any Columns 2h 24h 7d 30d All Time Custom range" at bounding box center [609, 68] width 909 height 36
click at [637, 75] on div "Status Any Columns 2h 24h 7d 30d All Time Custom range" at bounding box center [609, 68] width 909 height 36
